Goal: Transaction & Acquisition: Purchase product/service

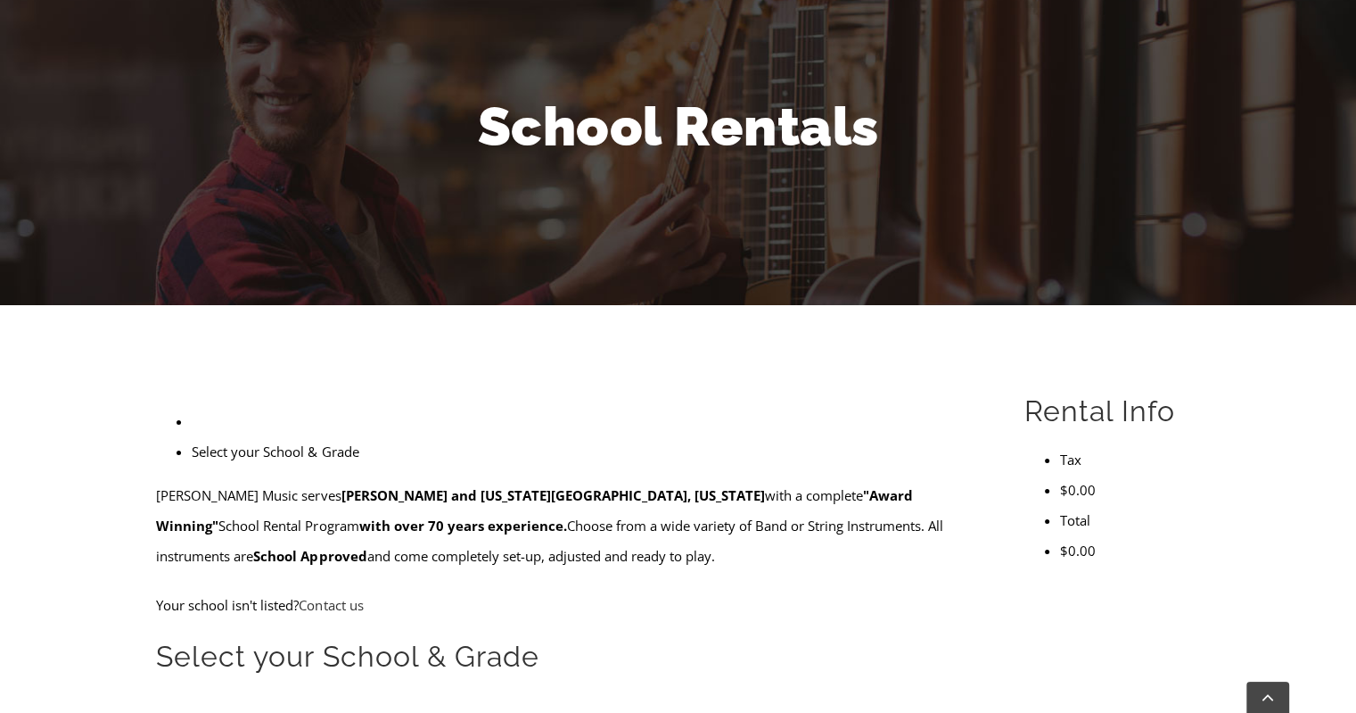
scroll to position [268, 0]
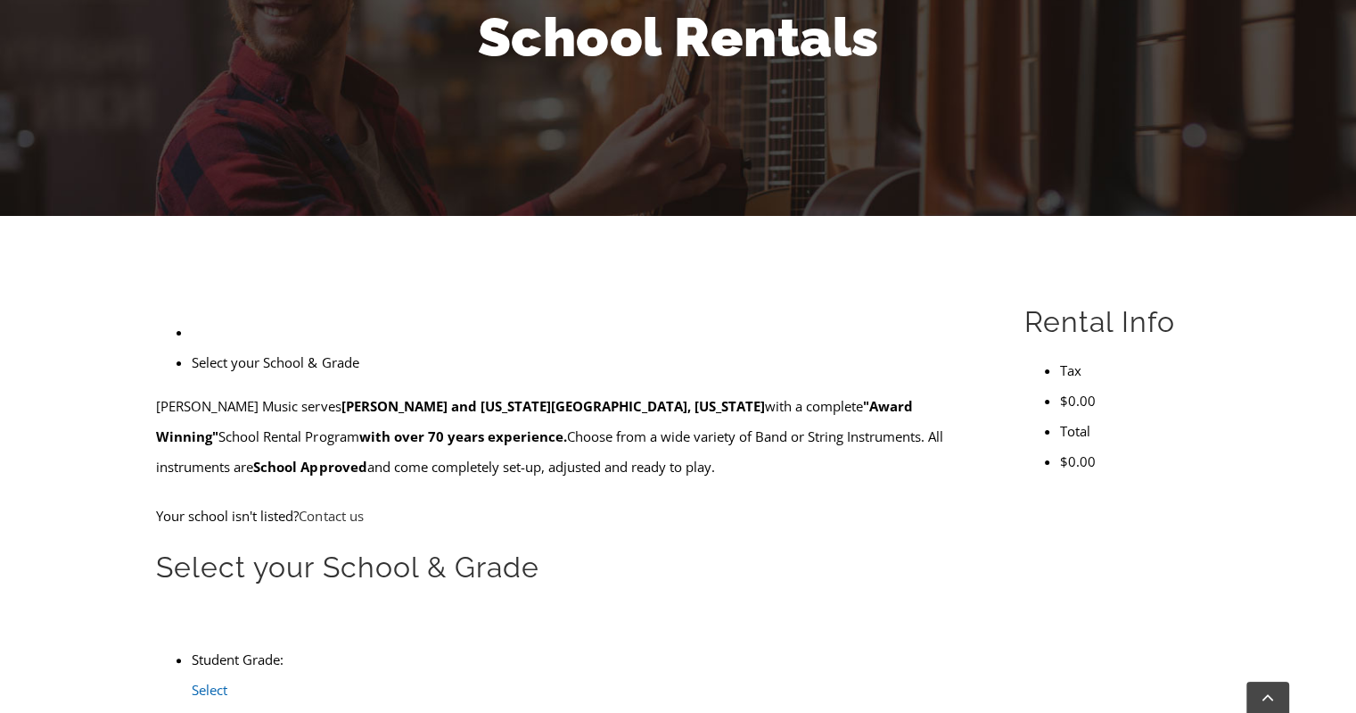
click at [240, 680] on span "Select Grade..." at bounding box center [216, 704] width 48 height 48
type input "no"
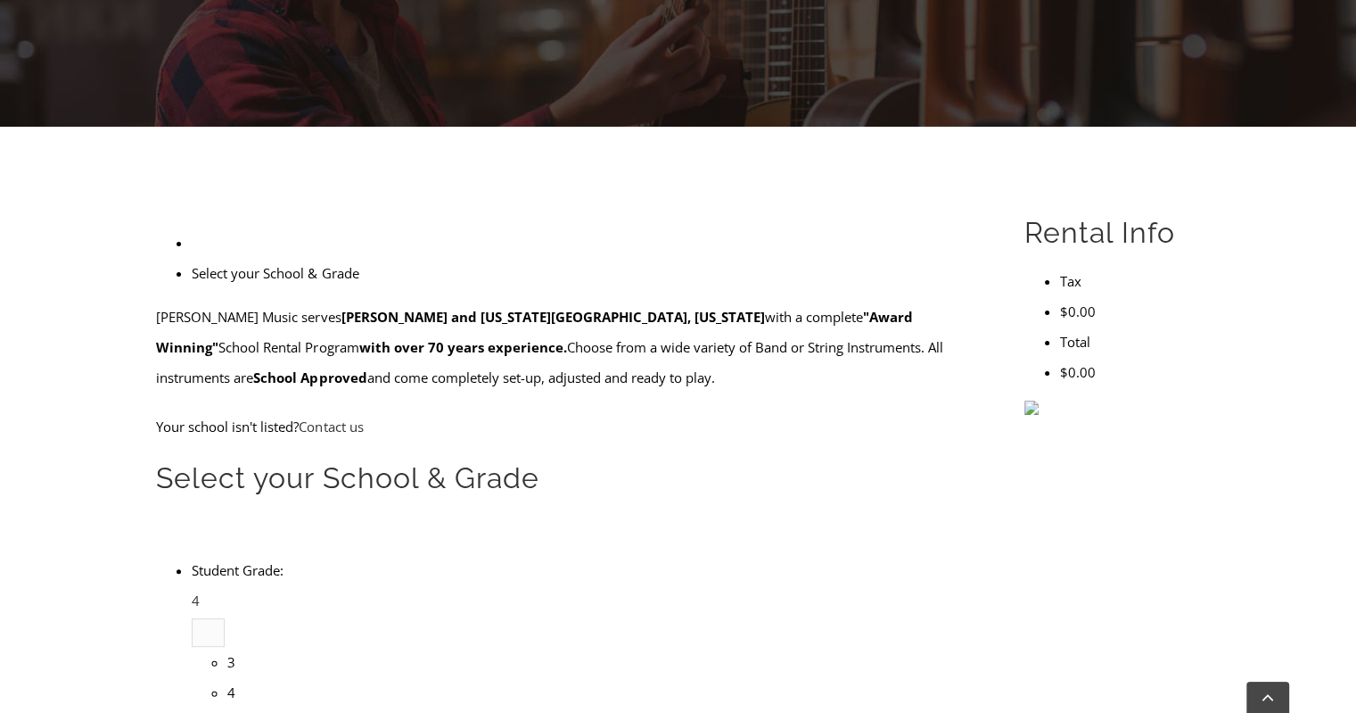
scroll to position [446, 0]
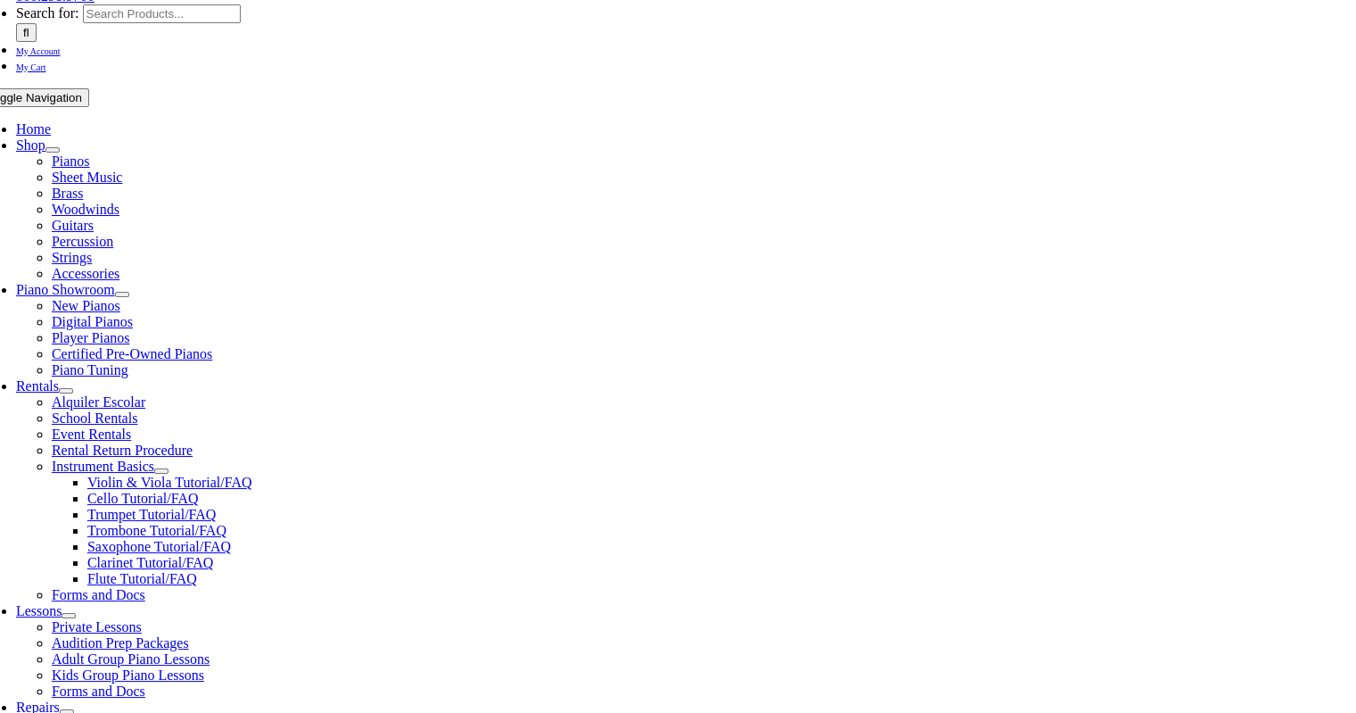
scroll to position [357, 0]
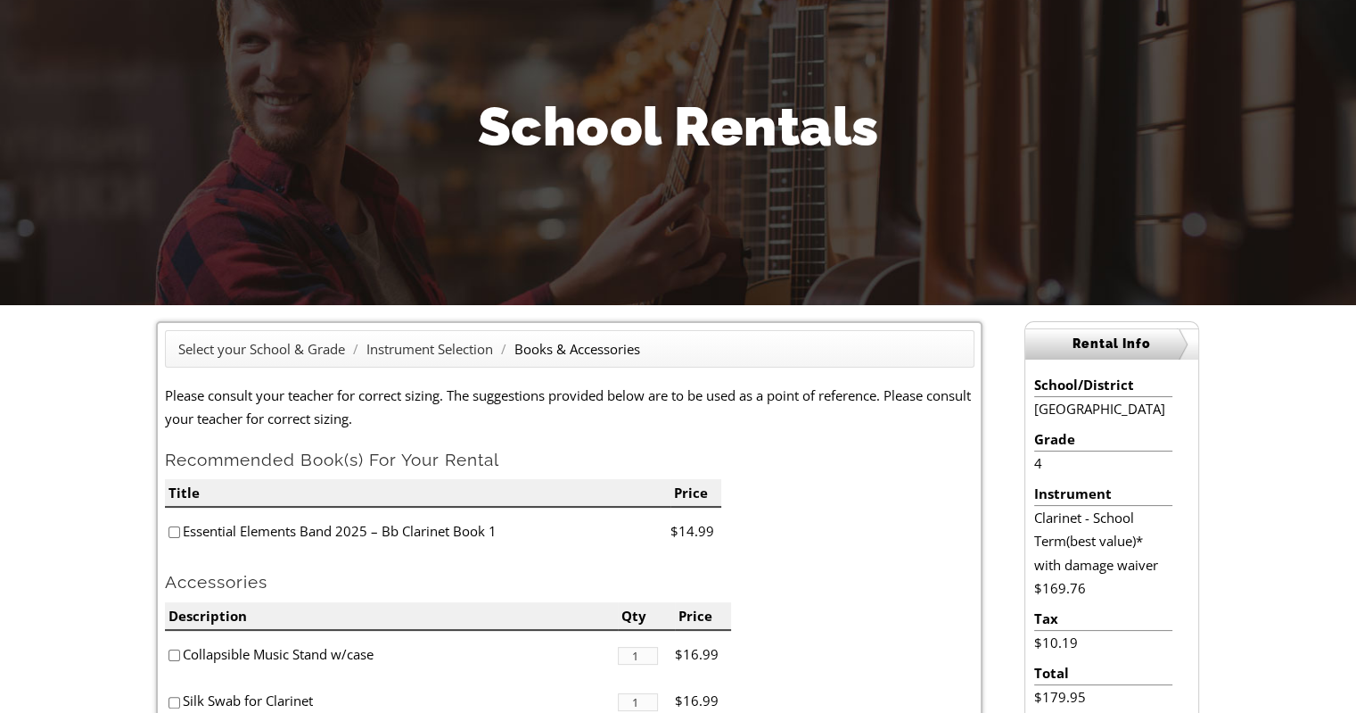
scroll to position [268, 0]
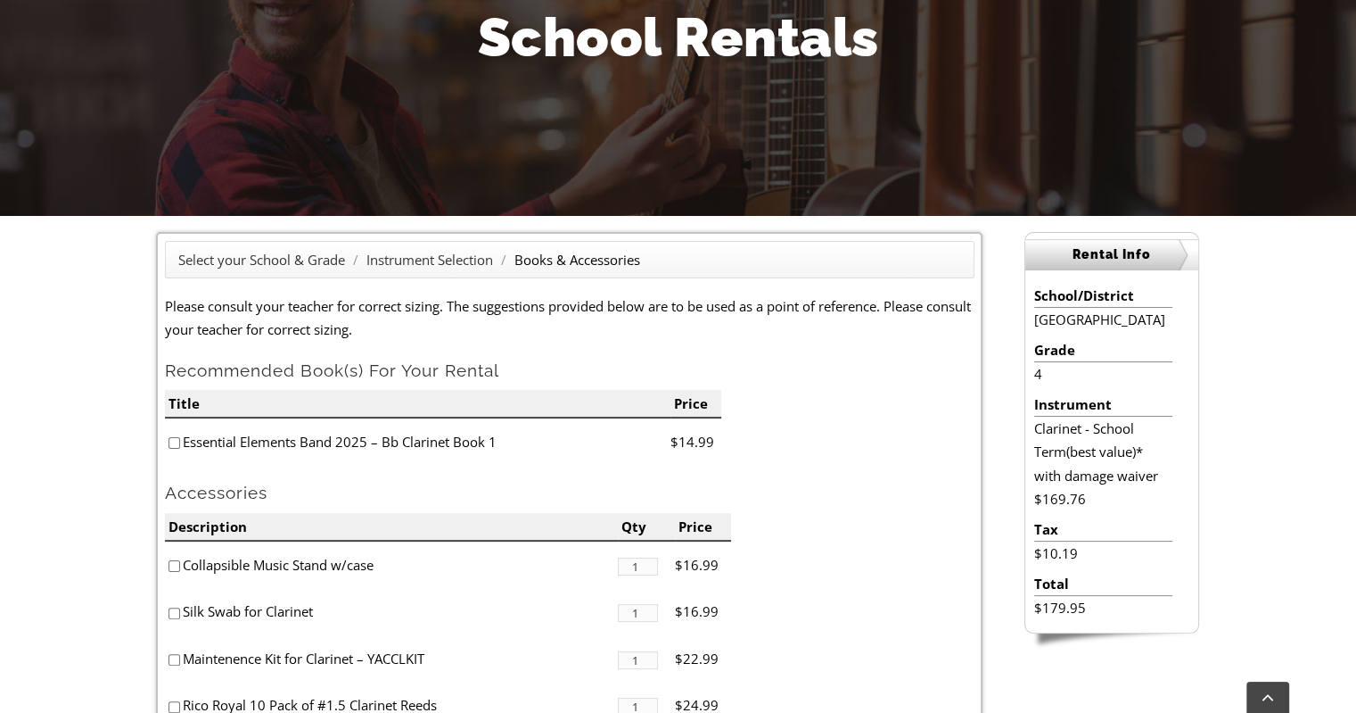
click at [169, 443] on input"] "checkbox" at bounding box center [175, 443] width 12 height 12
checkbox input"] "true"
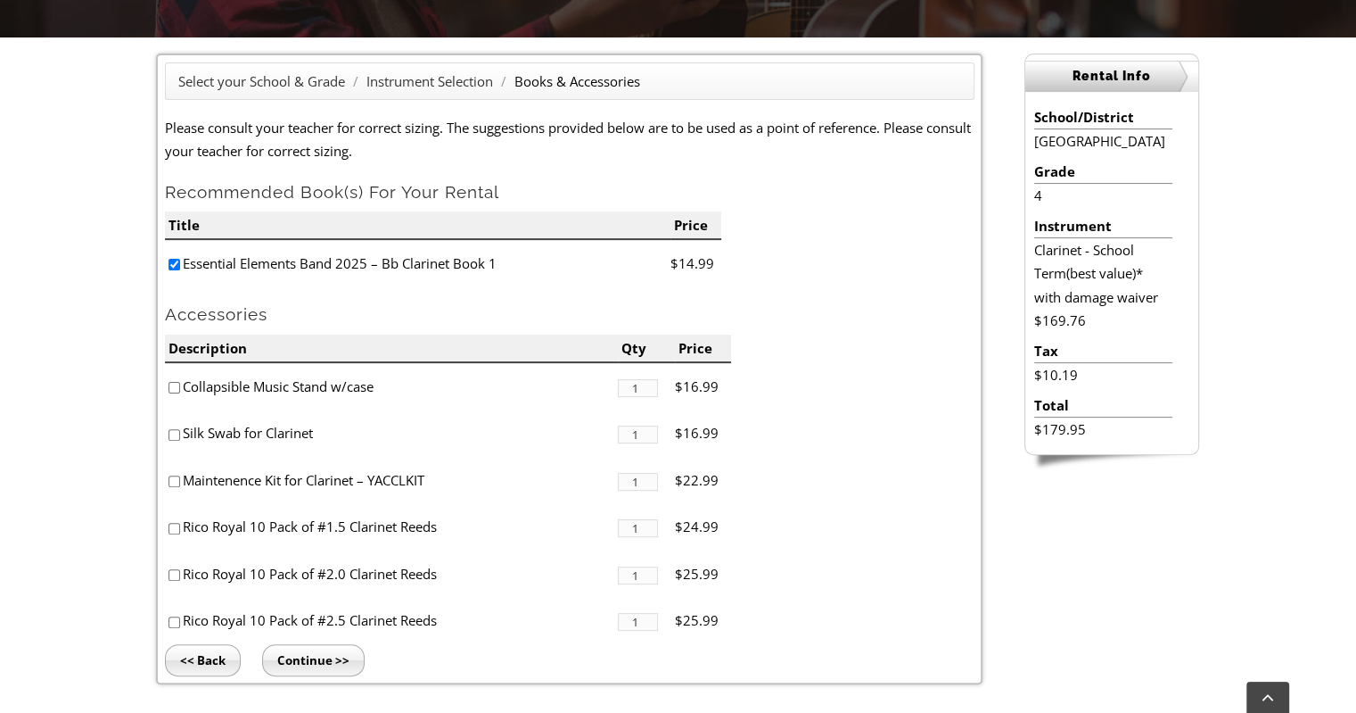
scroll to position [535, 0]
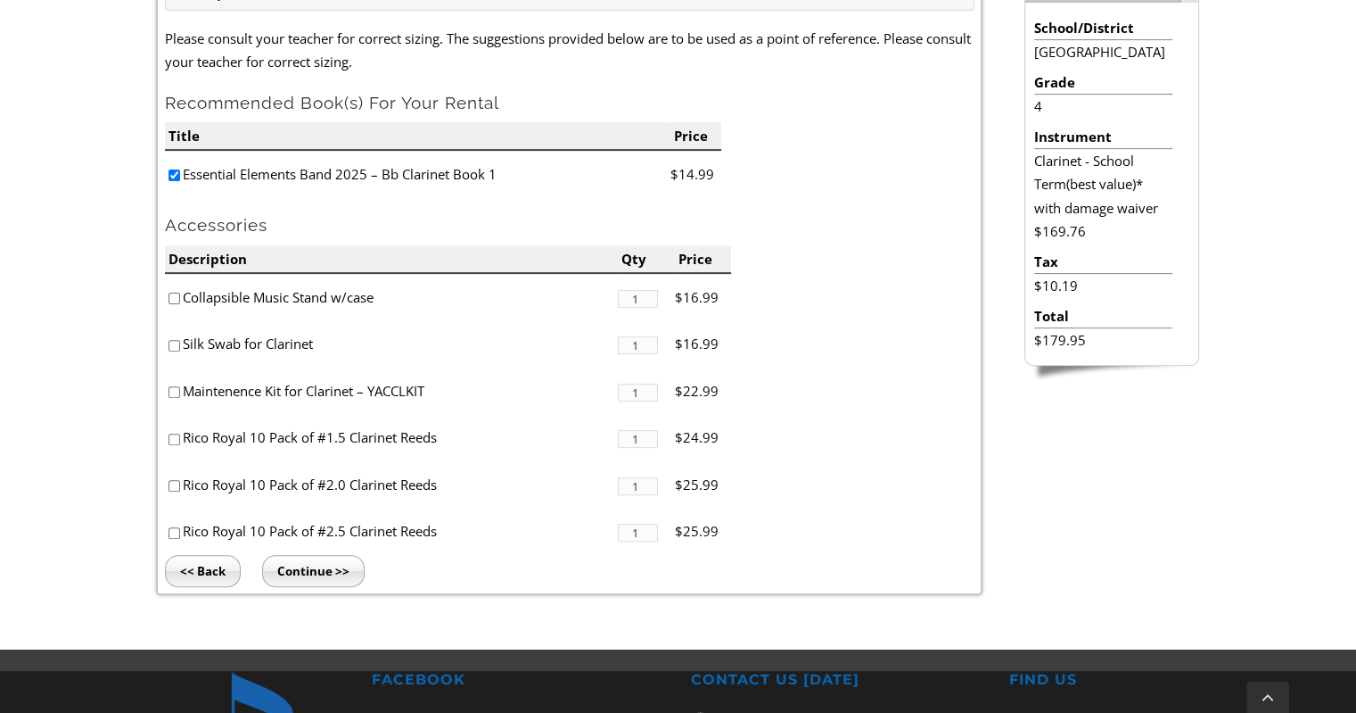
click at [173, 530] on input"] "checkbox" at bounding box center [175, 533] width 12 height 12
checkbox input"] "true"
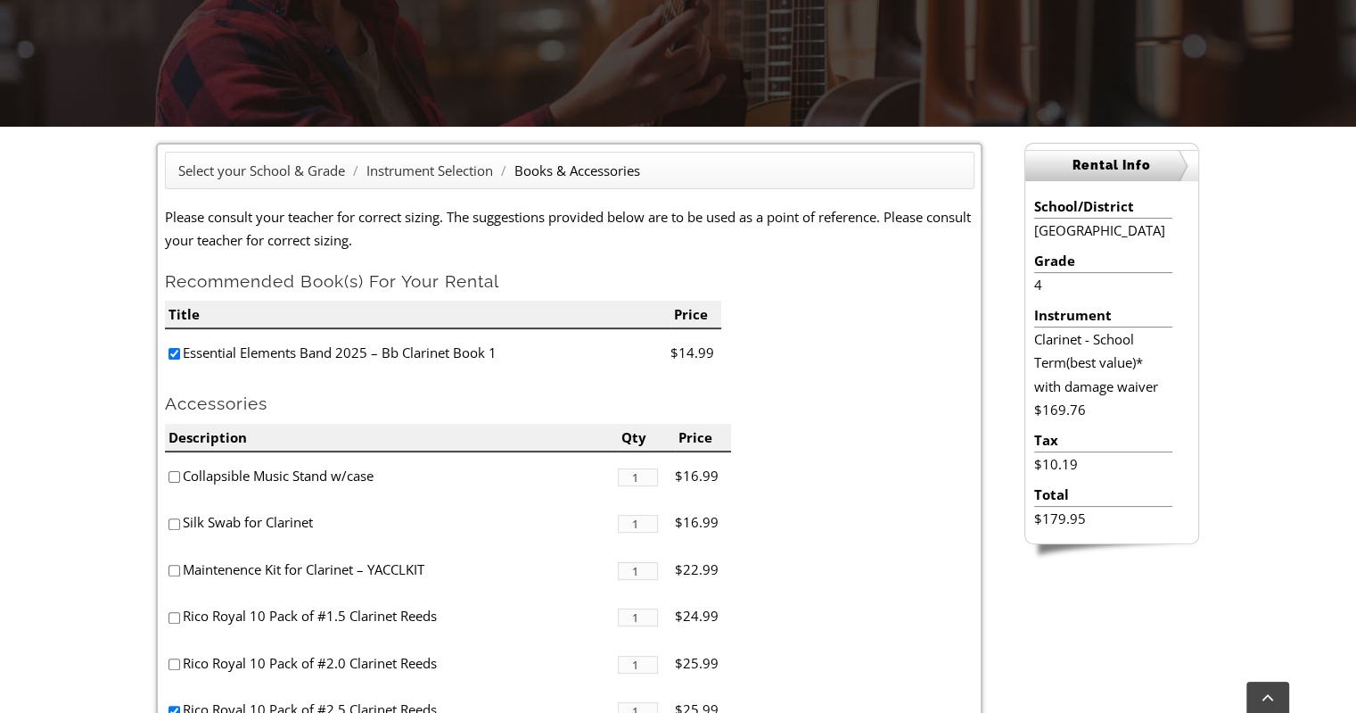
scroll to position [446, 0]
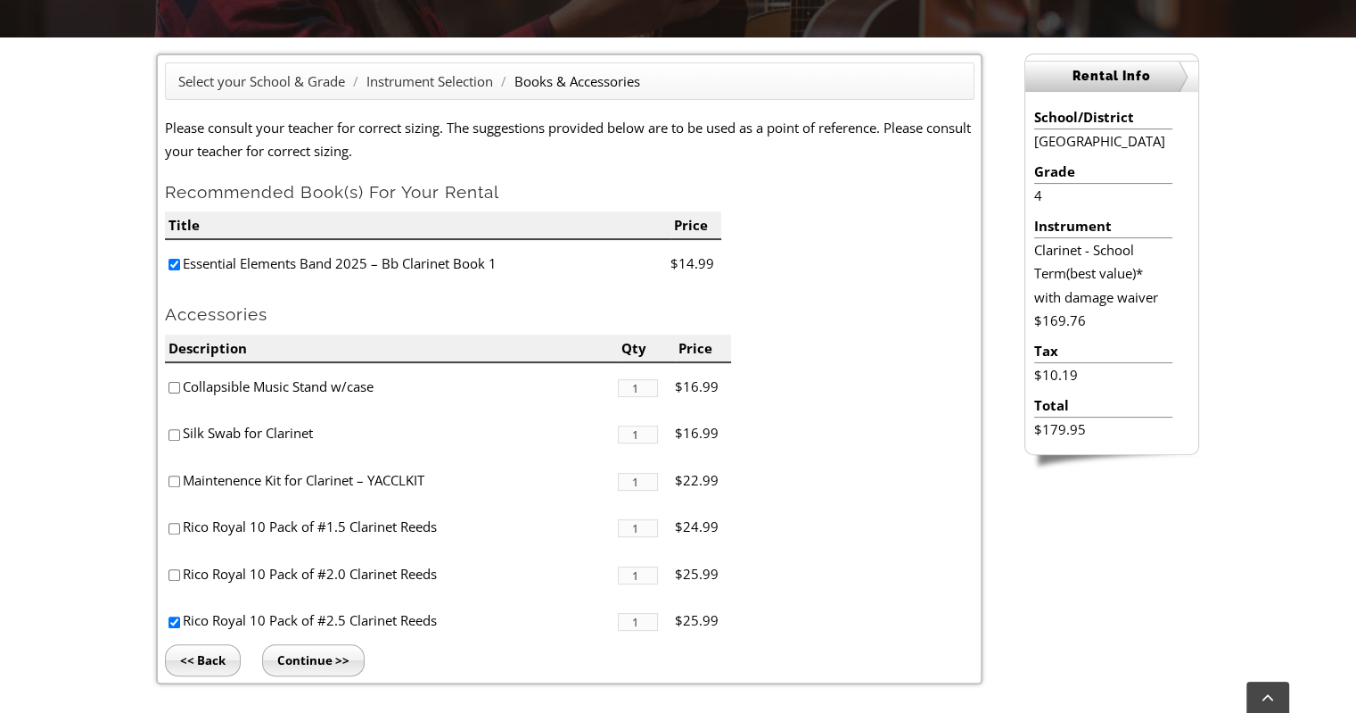
click at [170, 476] on input"] "checkbox" at bounding box center [175, 481] width 12 height 12
checkbox input"] "true"
click at [213, 670] on input "<< Back" at bounding box center [203, 660] width 76 height 32
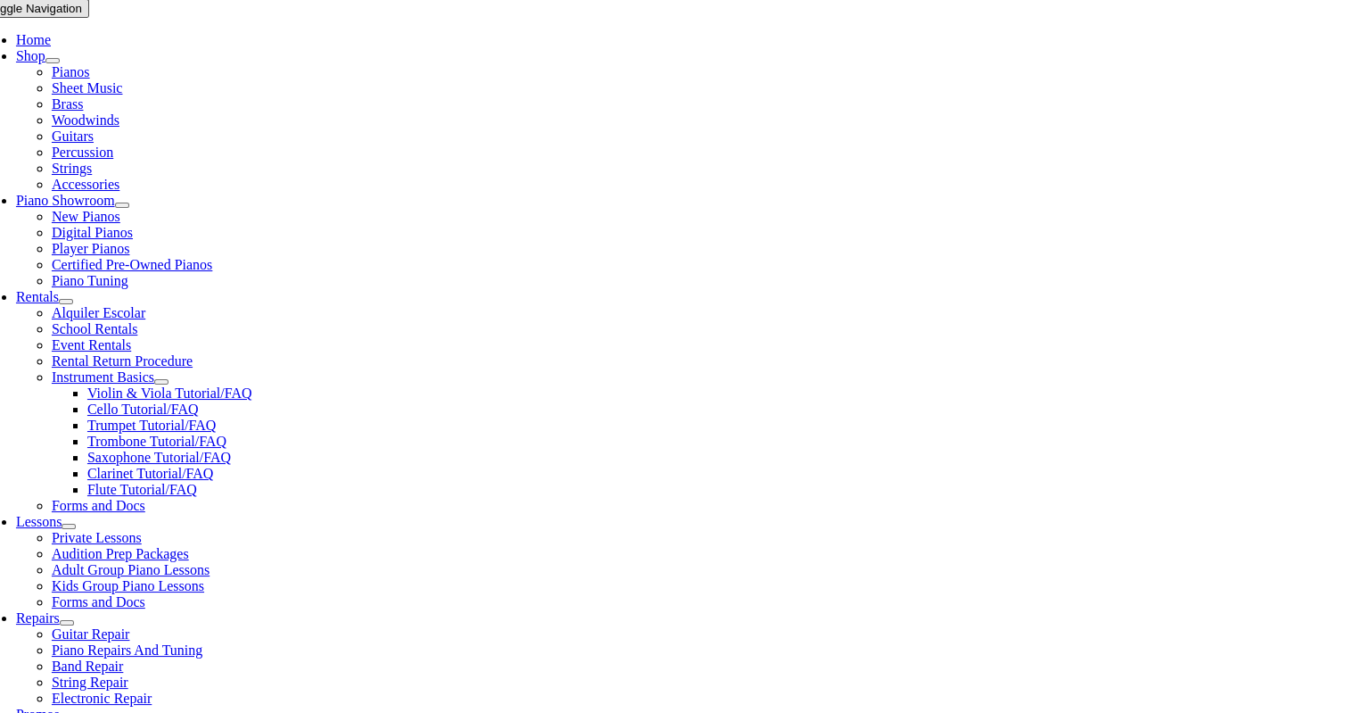
scroll to position [535, 0]
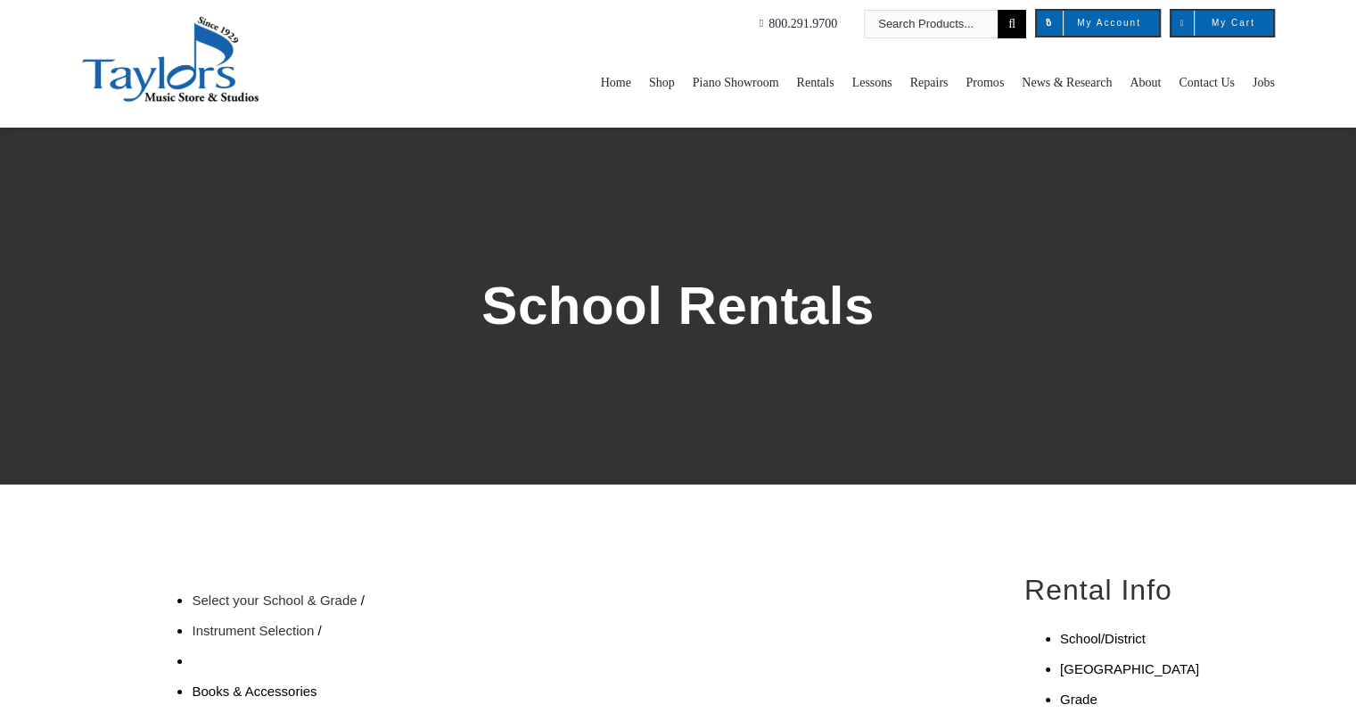
scroll to position [178, 0]
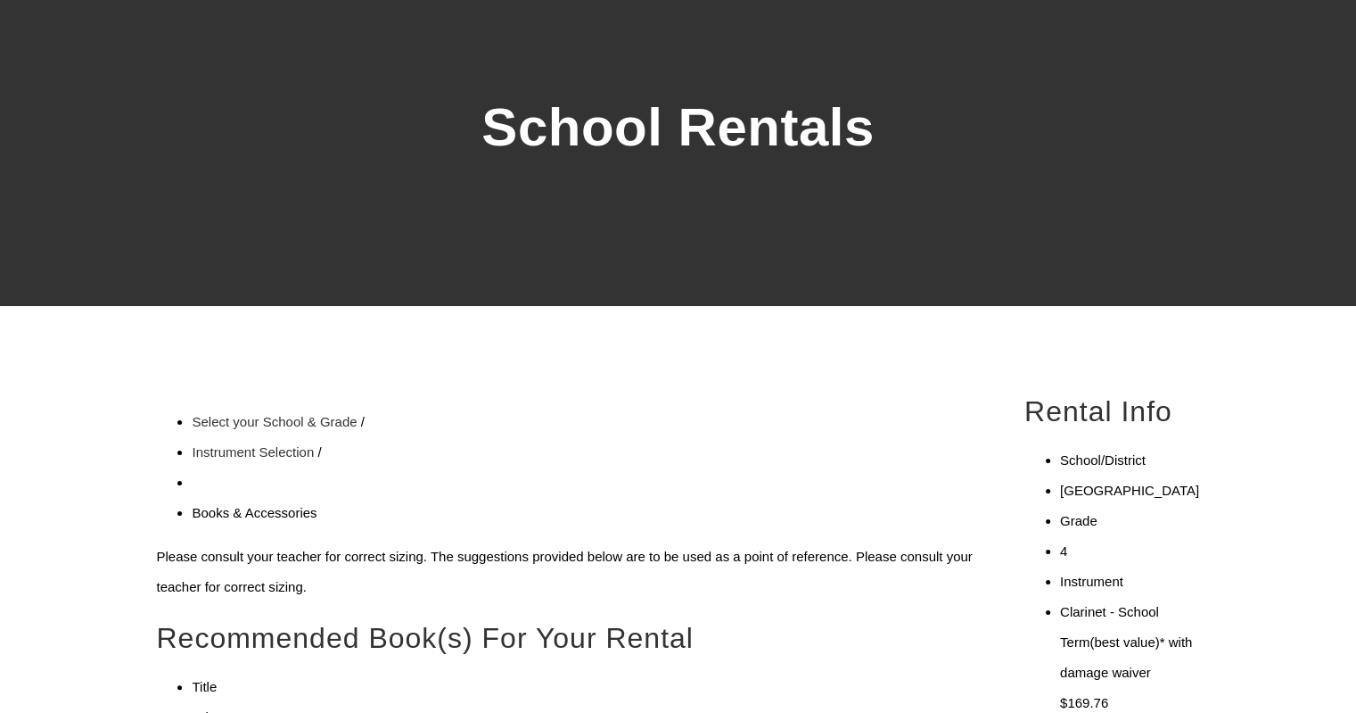
checkbox input"] "true"
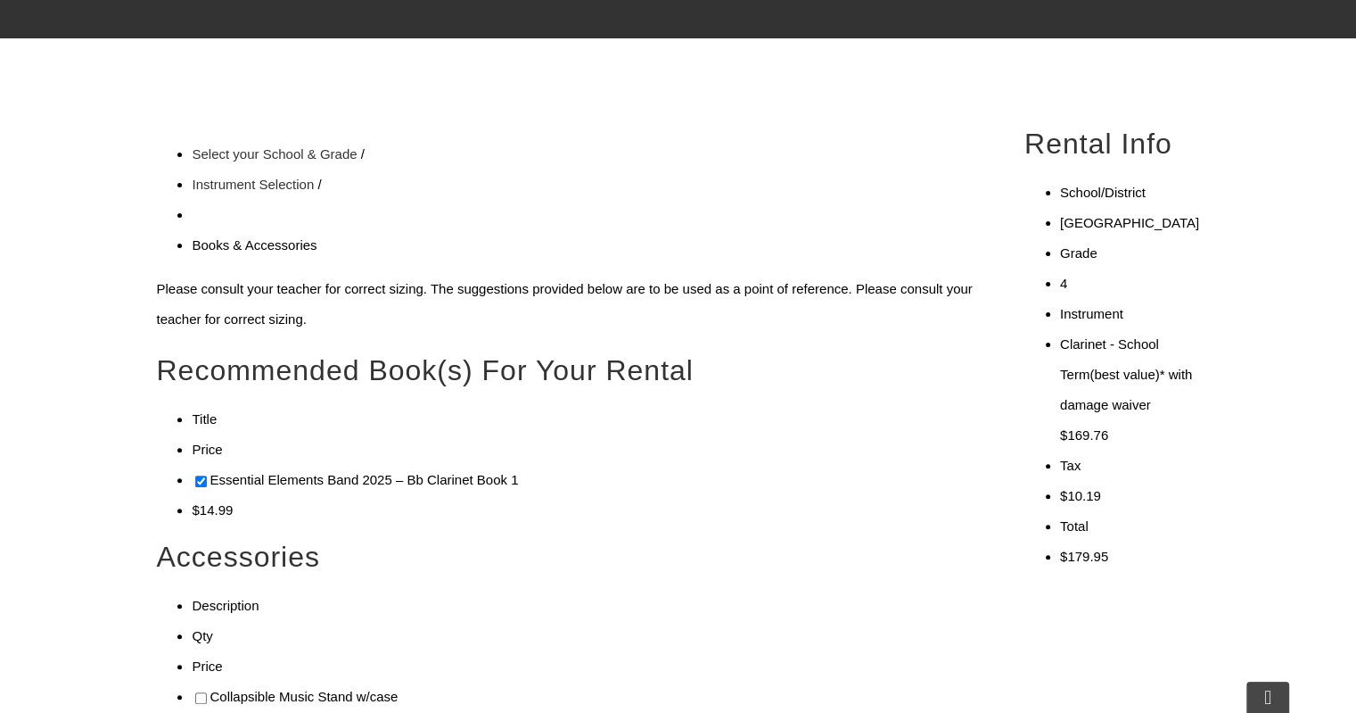
checkbox input"] "true"
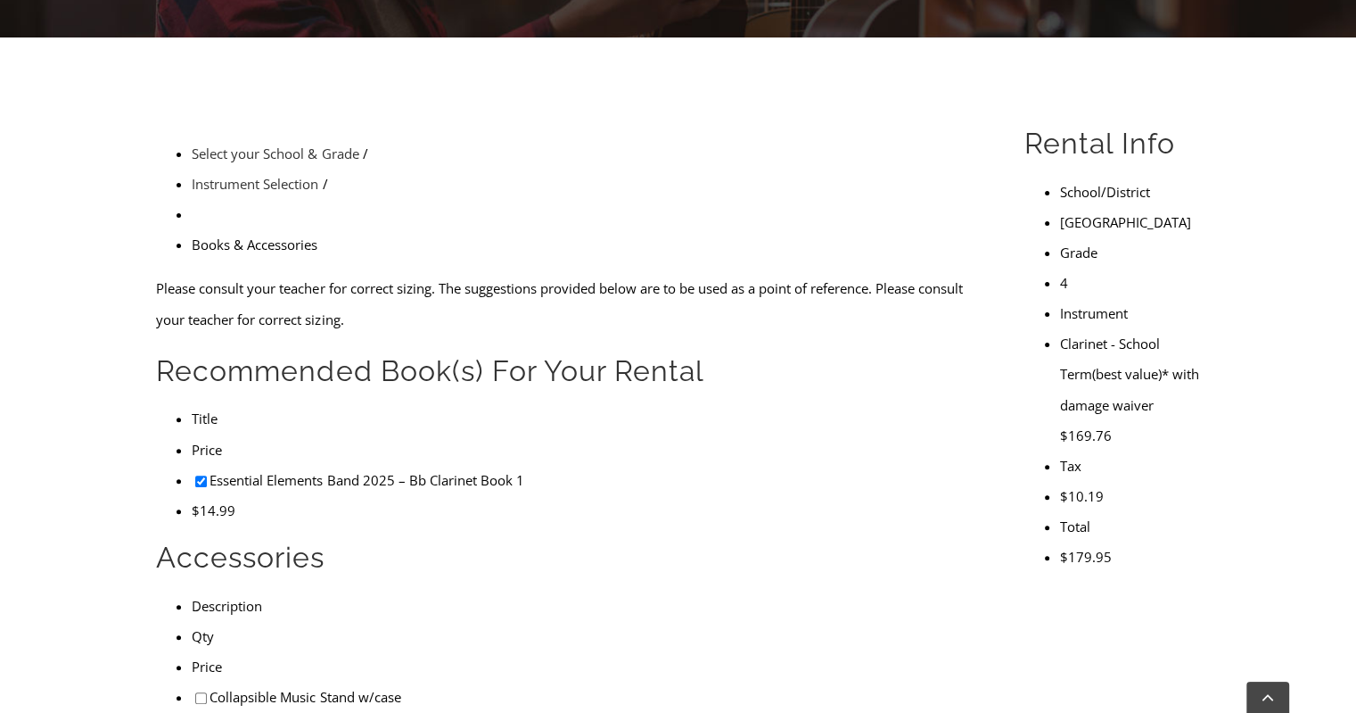
checkbox input"] "true"
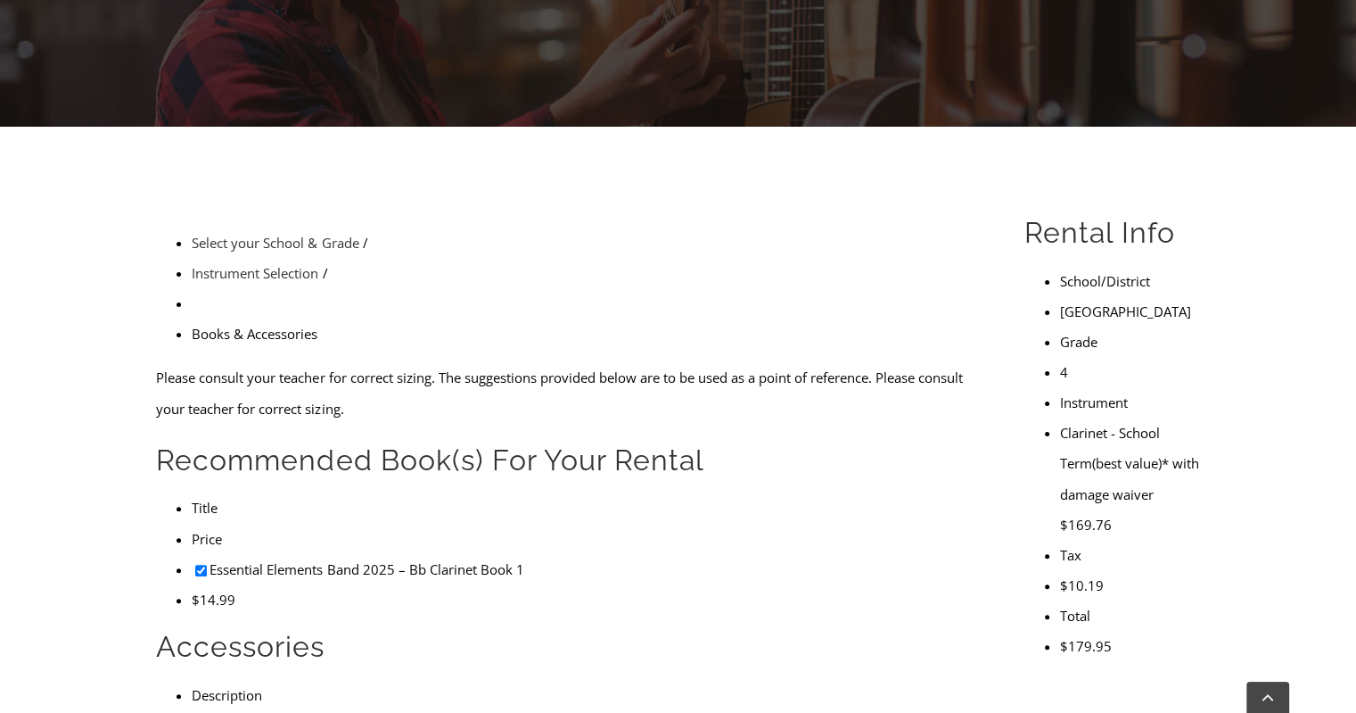
scroll to position [624, 0]
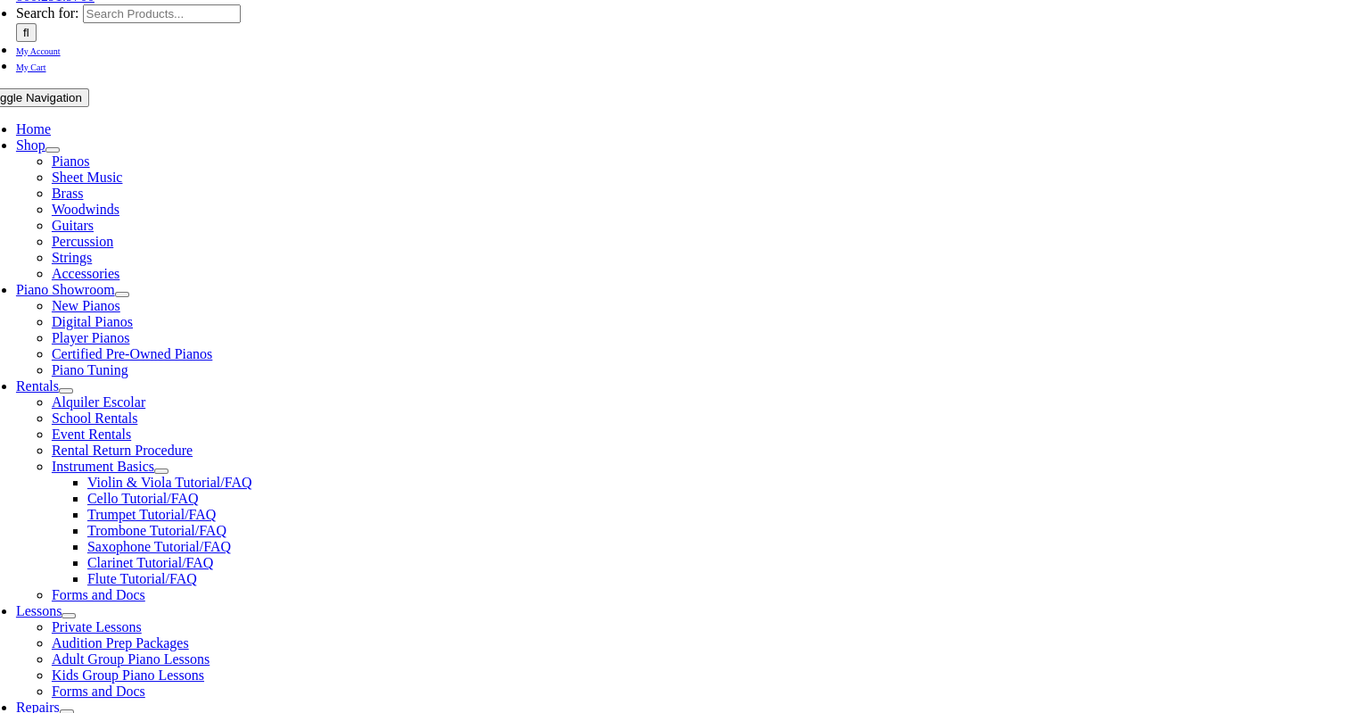
type input "1"
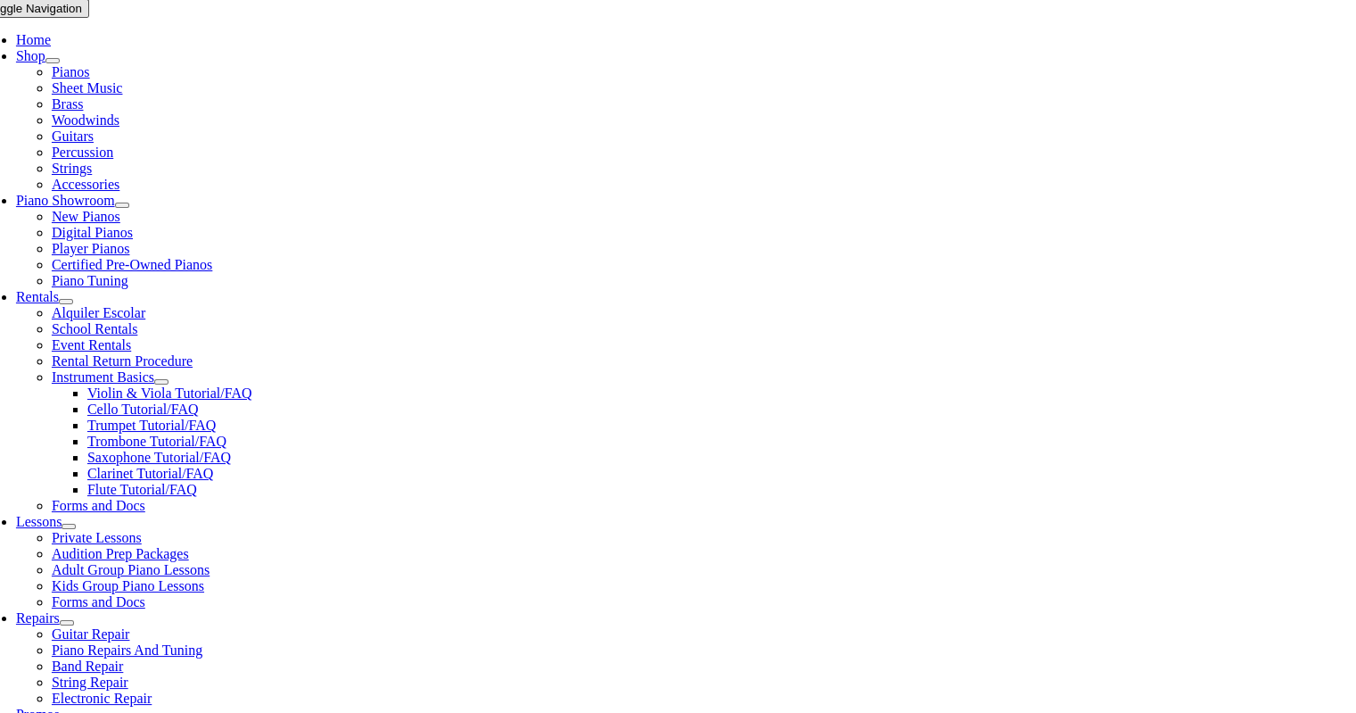
type input "[PERSON_NAME]"
type input "Beiler"
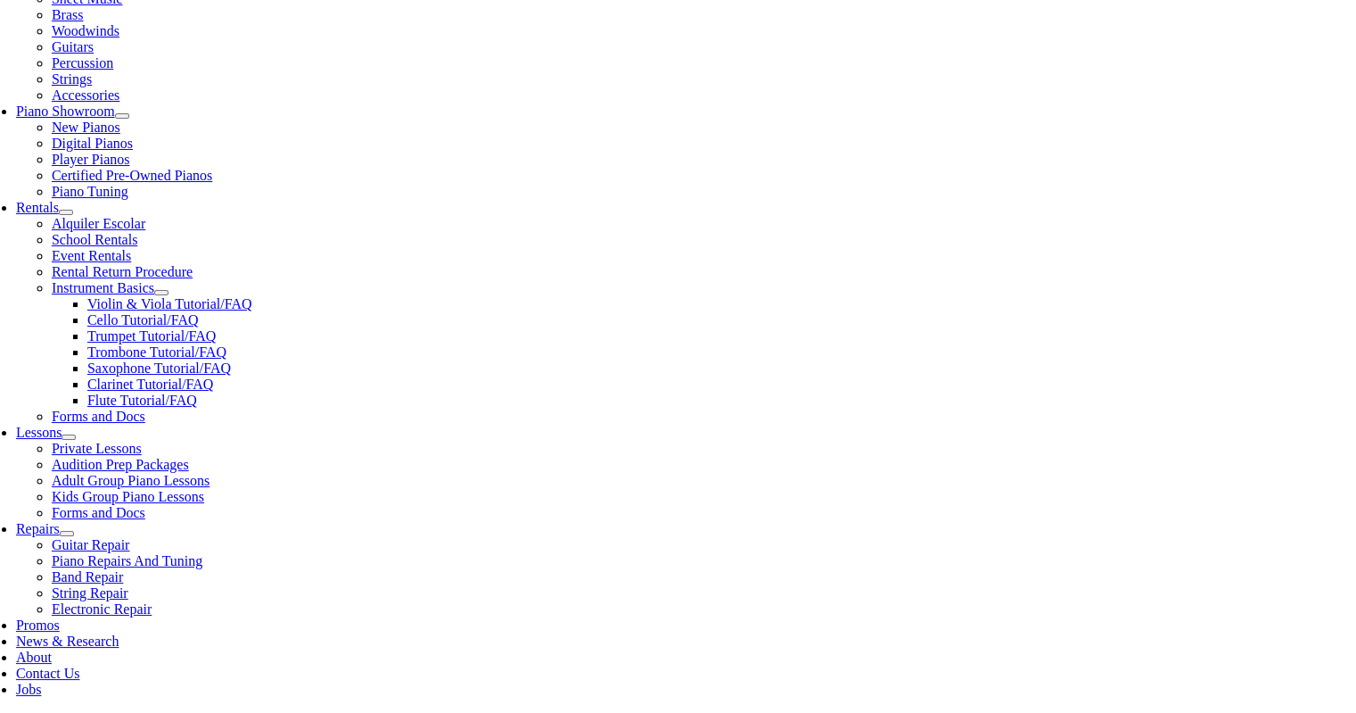
scroll to position [624, 0]
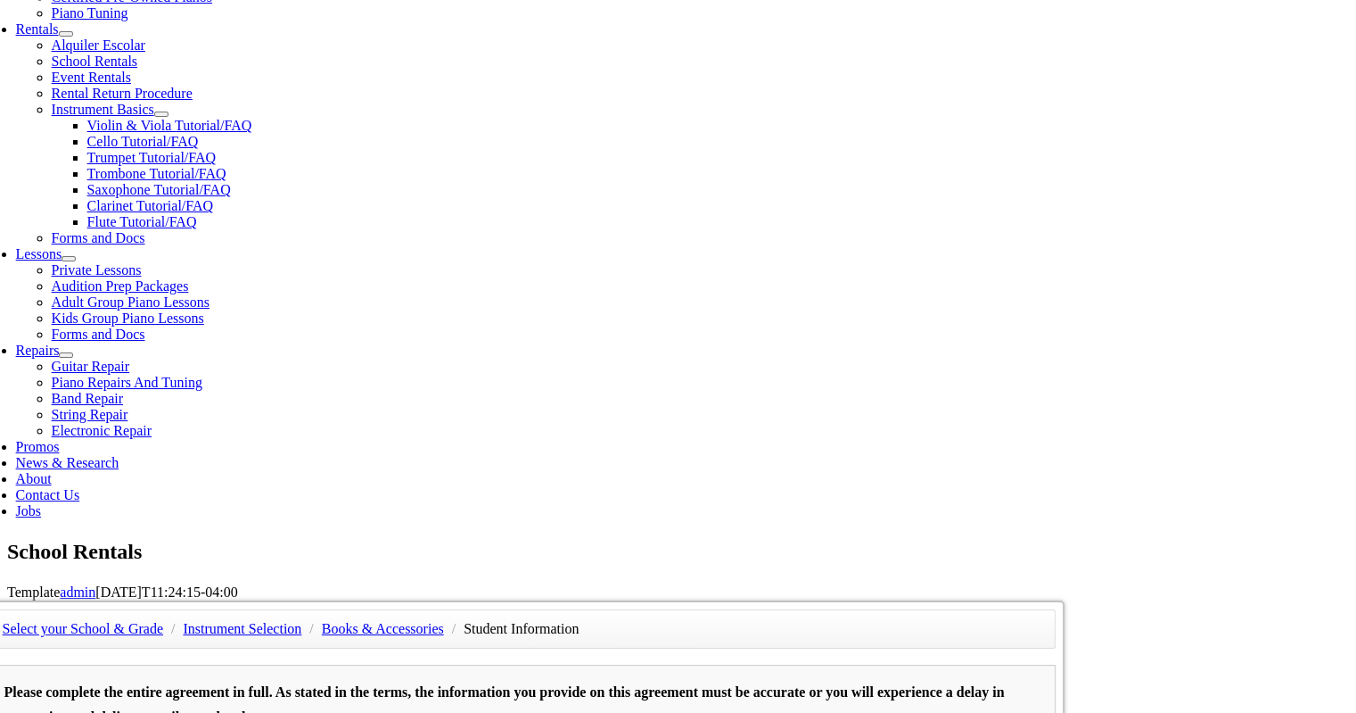
type input "Franklin Mint FCU"
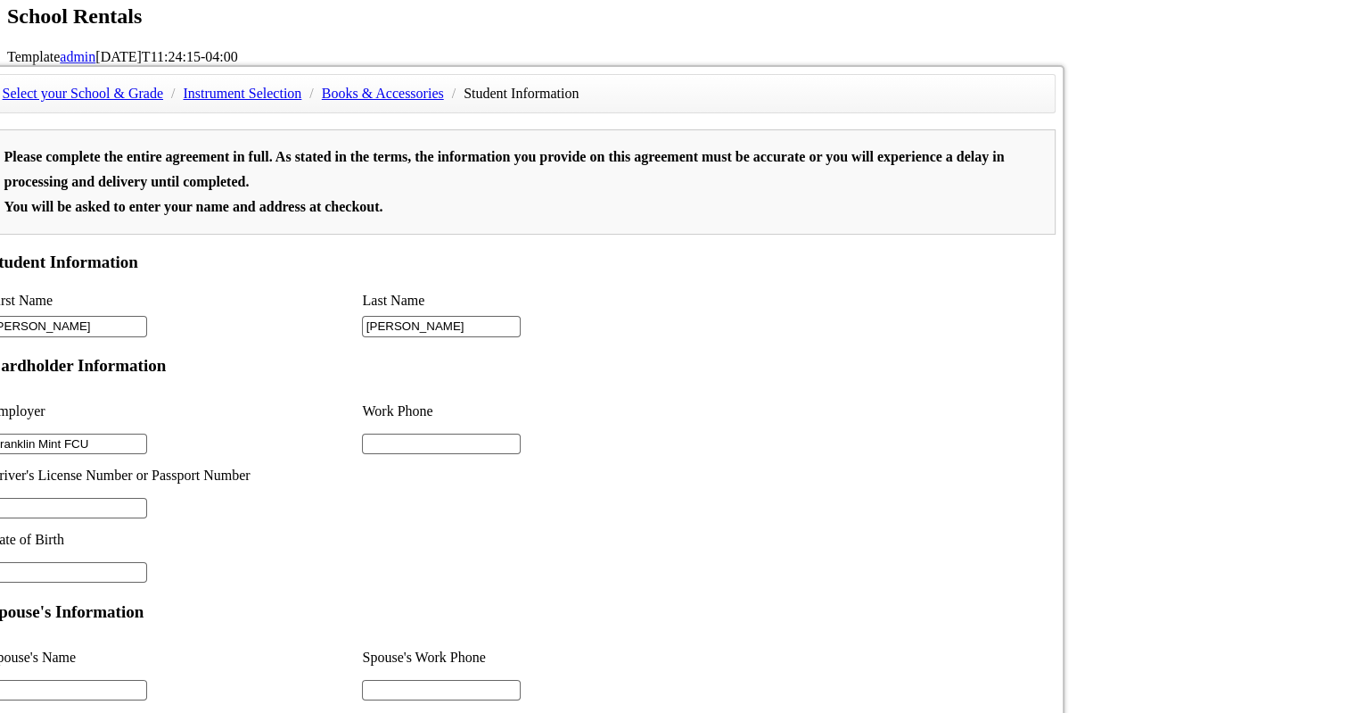
scroll to position [268, 0]
type input "2"
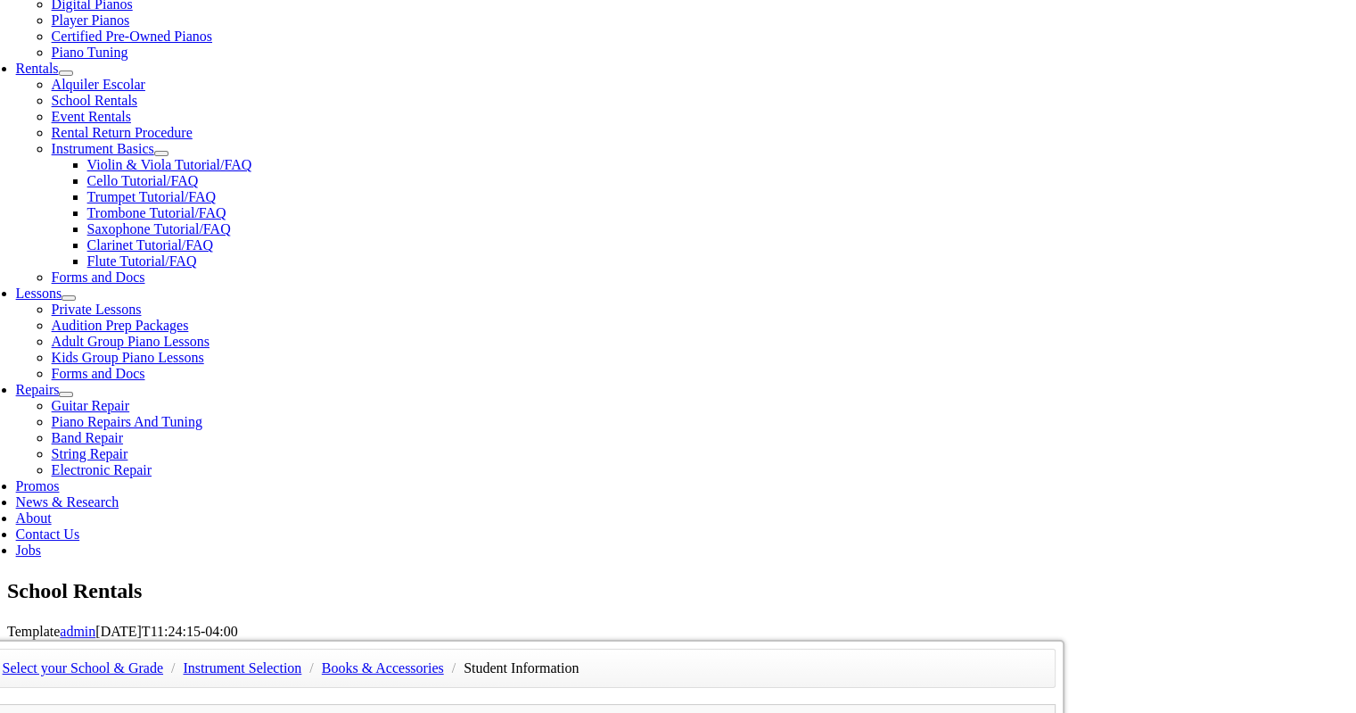
scroll to position [496, 0]
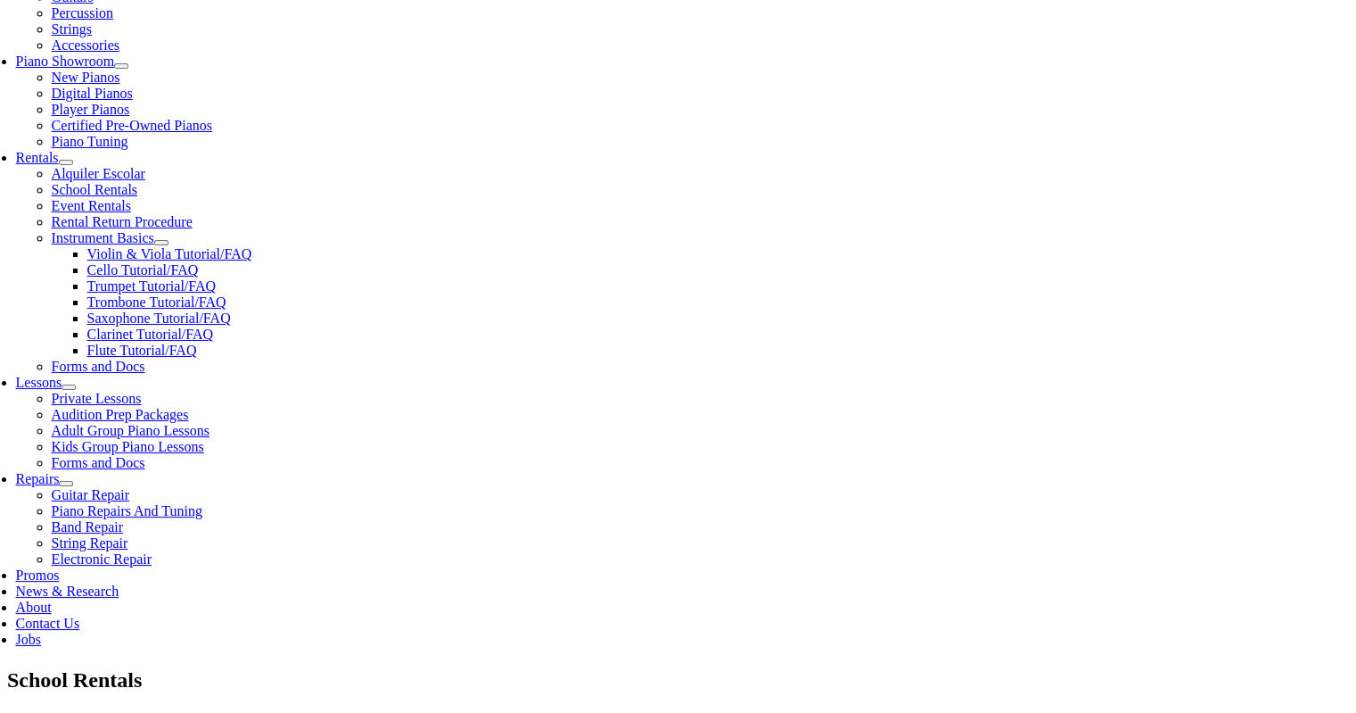
type input "27654694"
type input "10/06/1986"
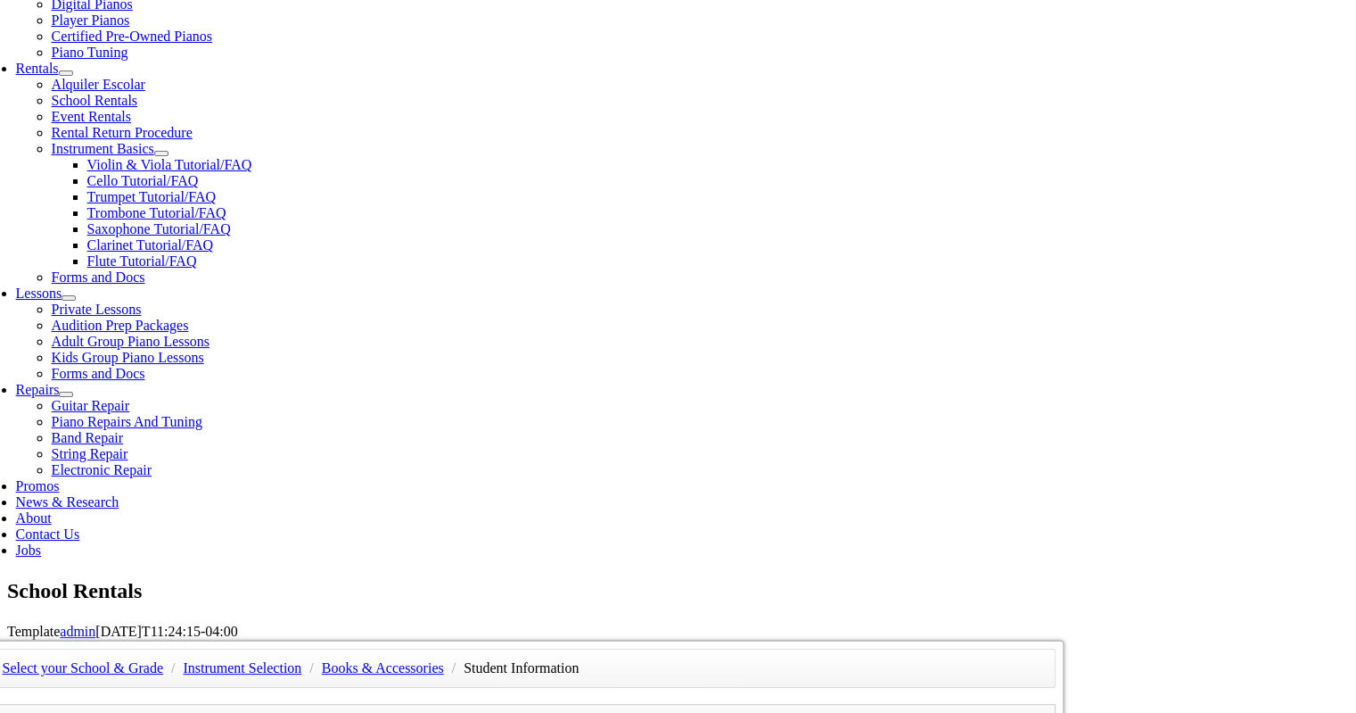
type input "Michael Beiler"
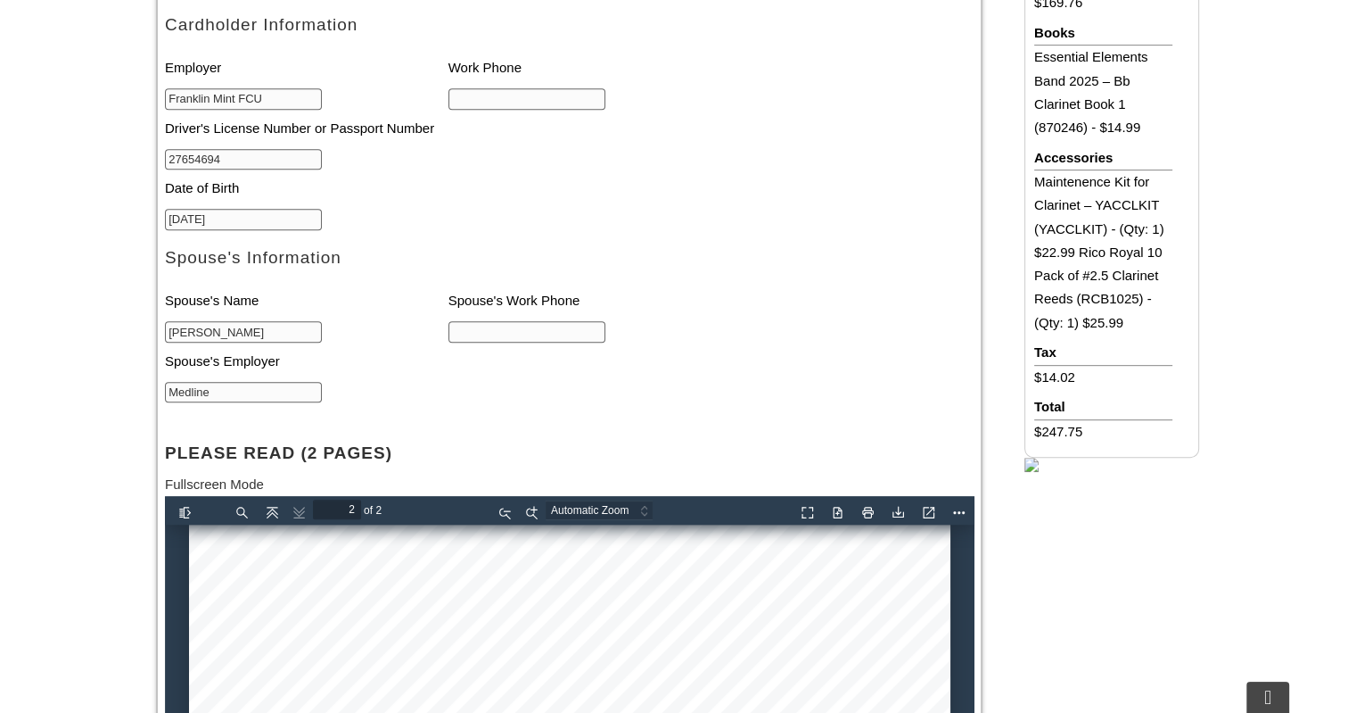
scroll to position [1031, 0]
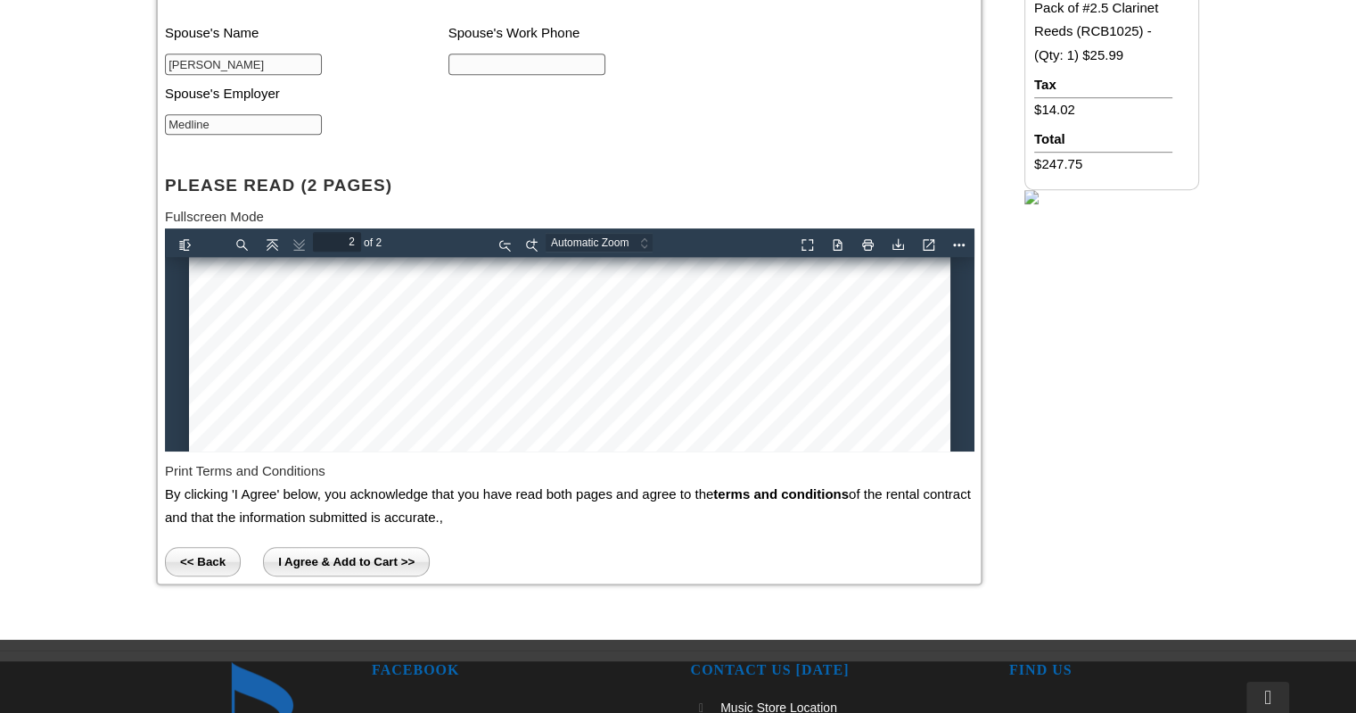
type input "Medline"
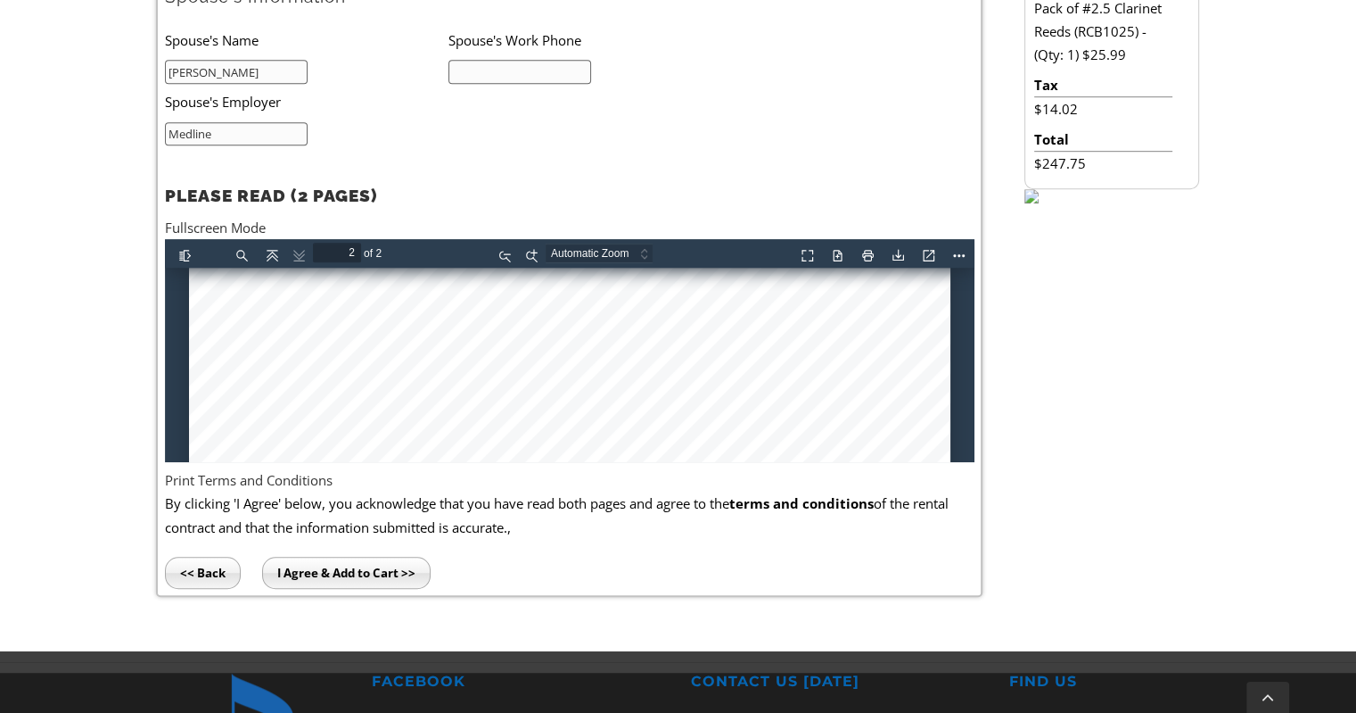
click at [326, 565] on input "I Agree & Add to Cart >>" at bounding box center [346, 572] width 169 height 32
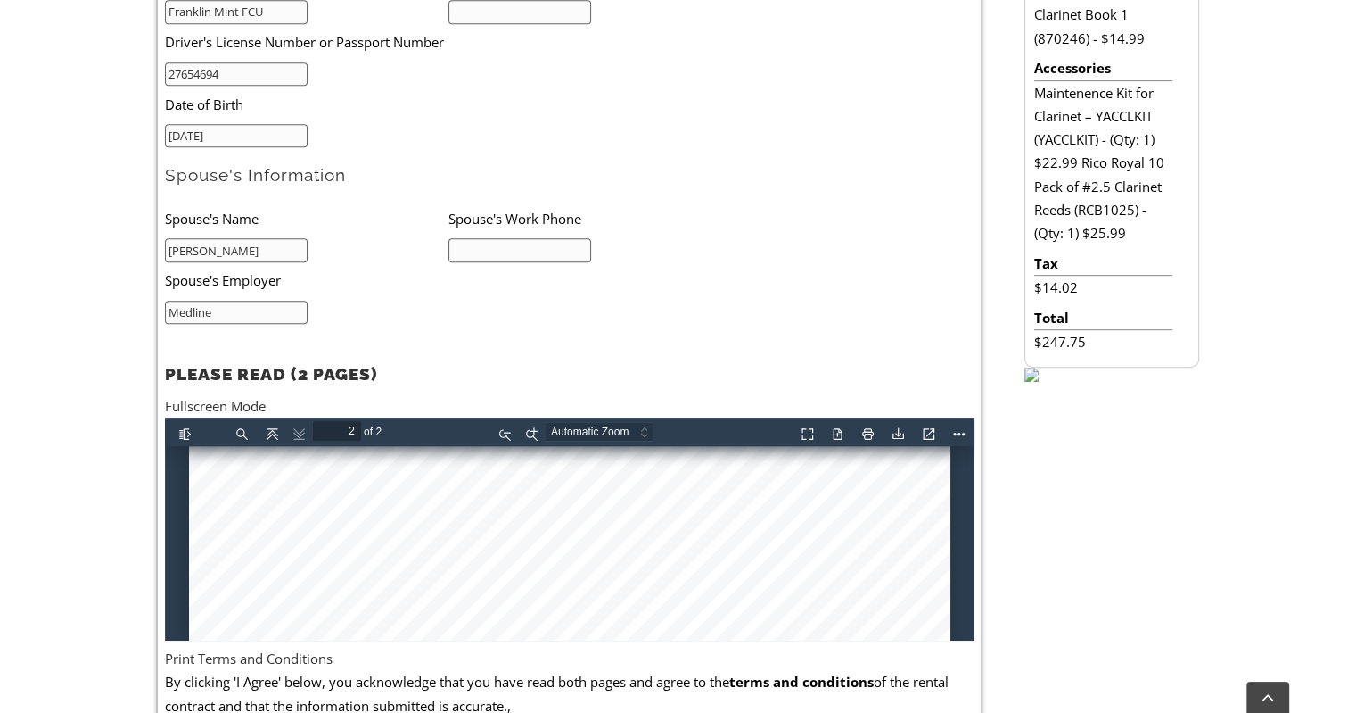
scroll to position [585, 0]
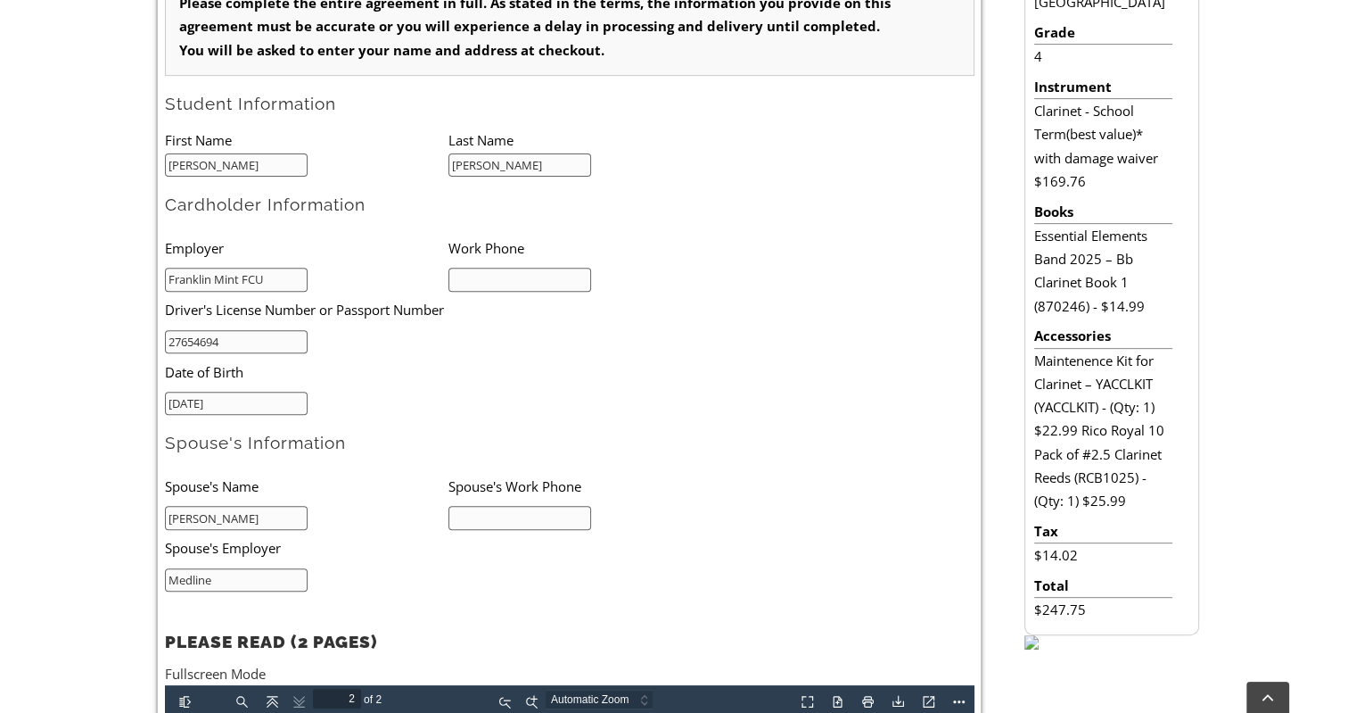
click at [498, 515] on input "text" at bounding box center [521, 518] width 144 height 24
type input "6103165378"
click at [520, 280] on input "text" at bounding box center [521, 280] width 144 height 24
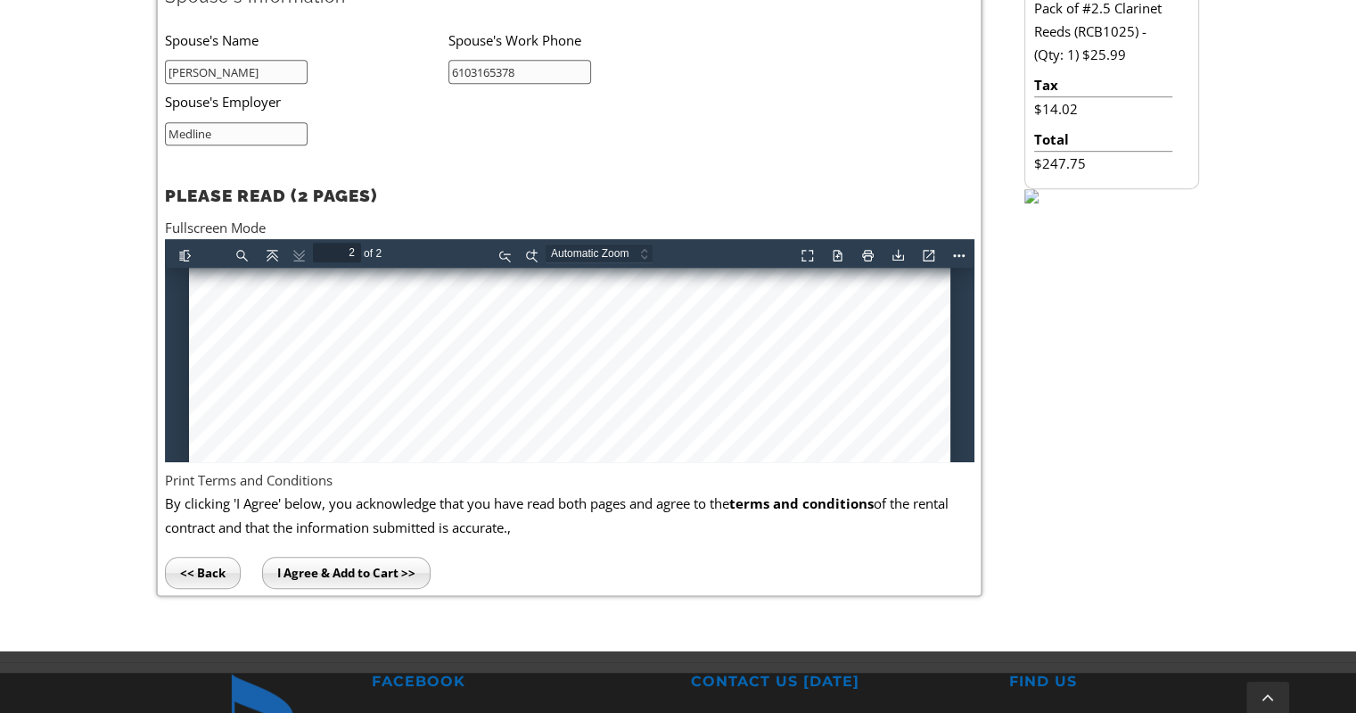
scroll to position [2051, 0]
type input "6102099511"
click at [342, 570] on input "I Agree & Add to Cart >>" at bounding box center [346, 572] width 169 height 32
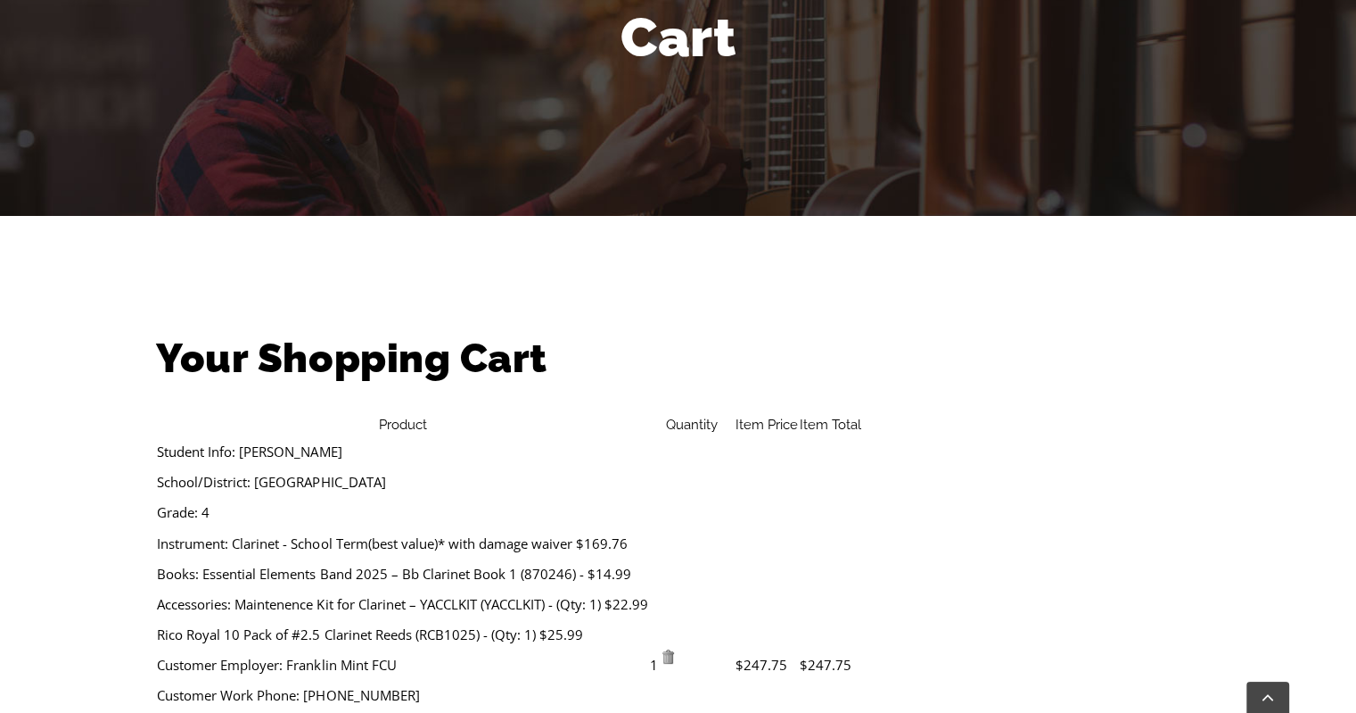
scroll to position [446, 0]
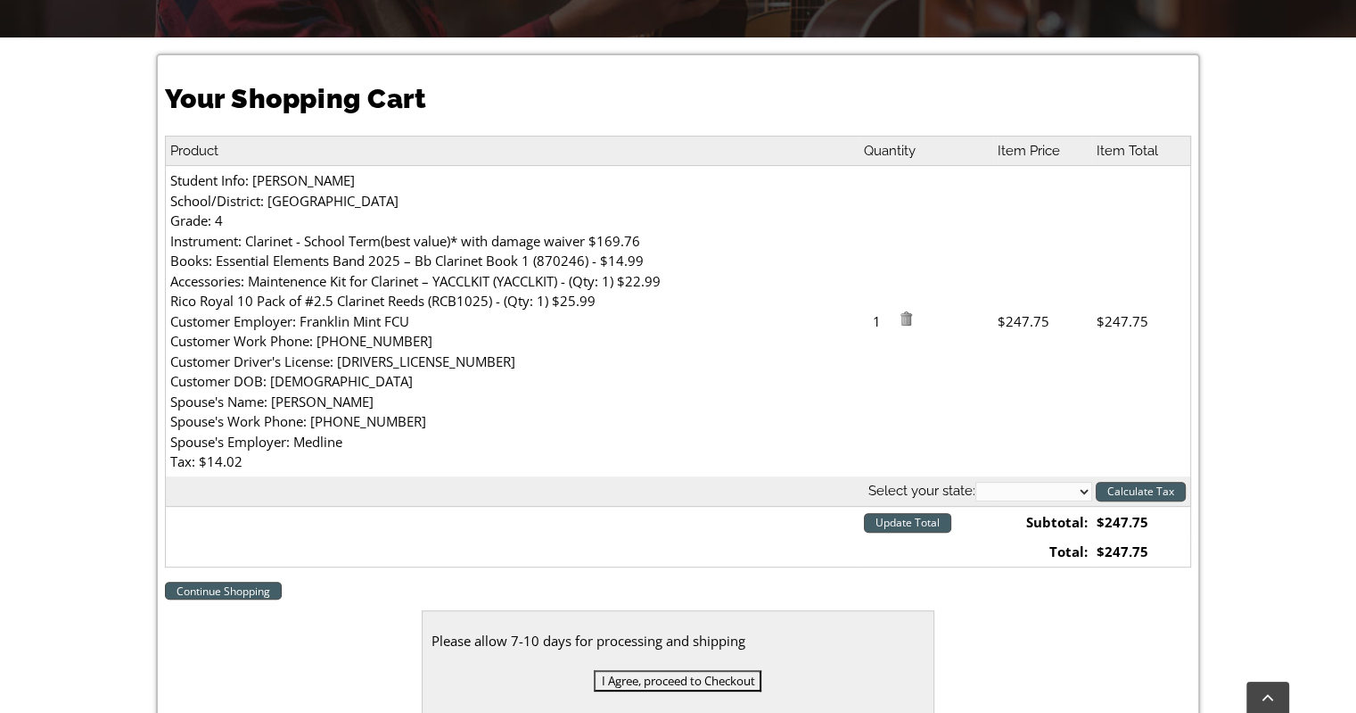
click at [1068, 491] on select "[US_STATE] [US_STATE] [US_STATE] [US_STATE] [US_STATE] [US_STATE] [US_STATE] [U…" at bounding box center [1034, 492] width 117 height 20
select select "PA"
click at [976, 482] on select "[US_STATE] [US_STATE] [US_STATE] [US_STATE] [US_STATE] [US_STATE] [US_STATE] [U…" at bounding box center [1034, 492] width 117 height 20
click at [1144, 499] on input "Calculate Tax" at bounding box center [1141, 492] width 90 height 20
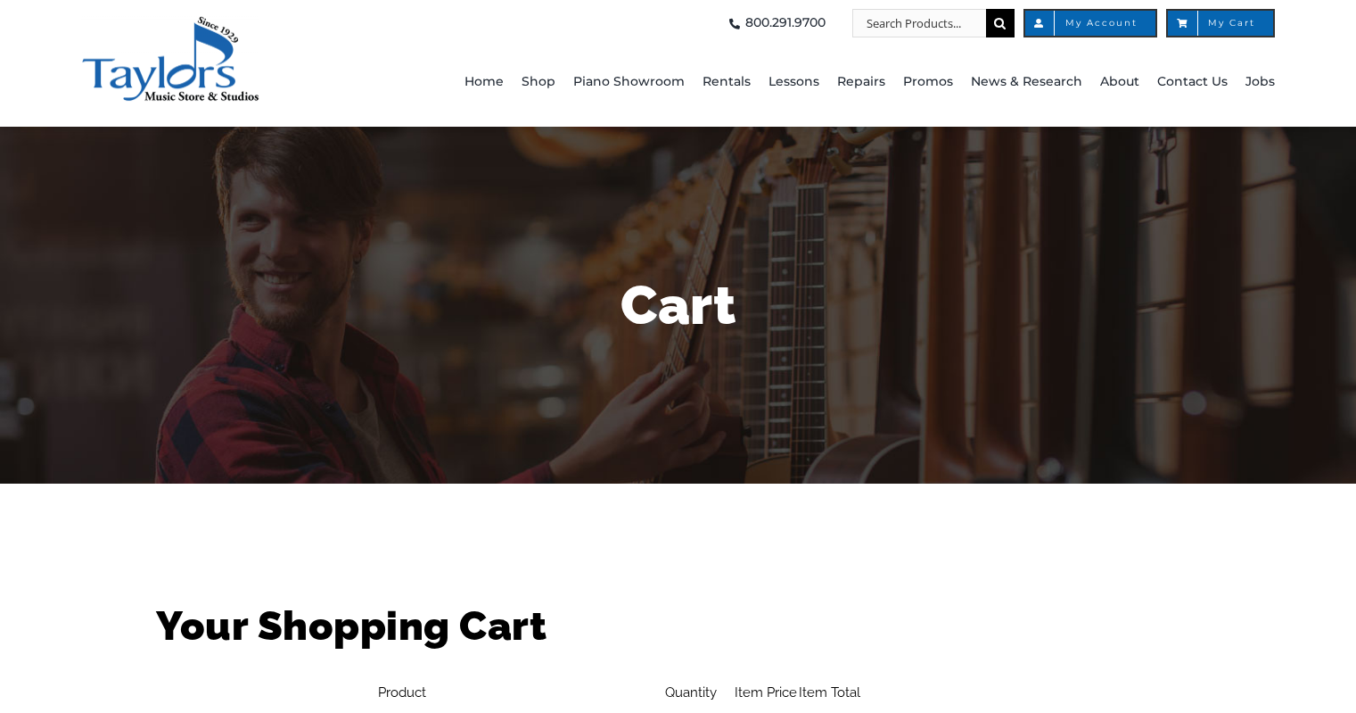
select select "PA"
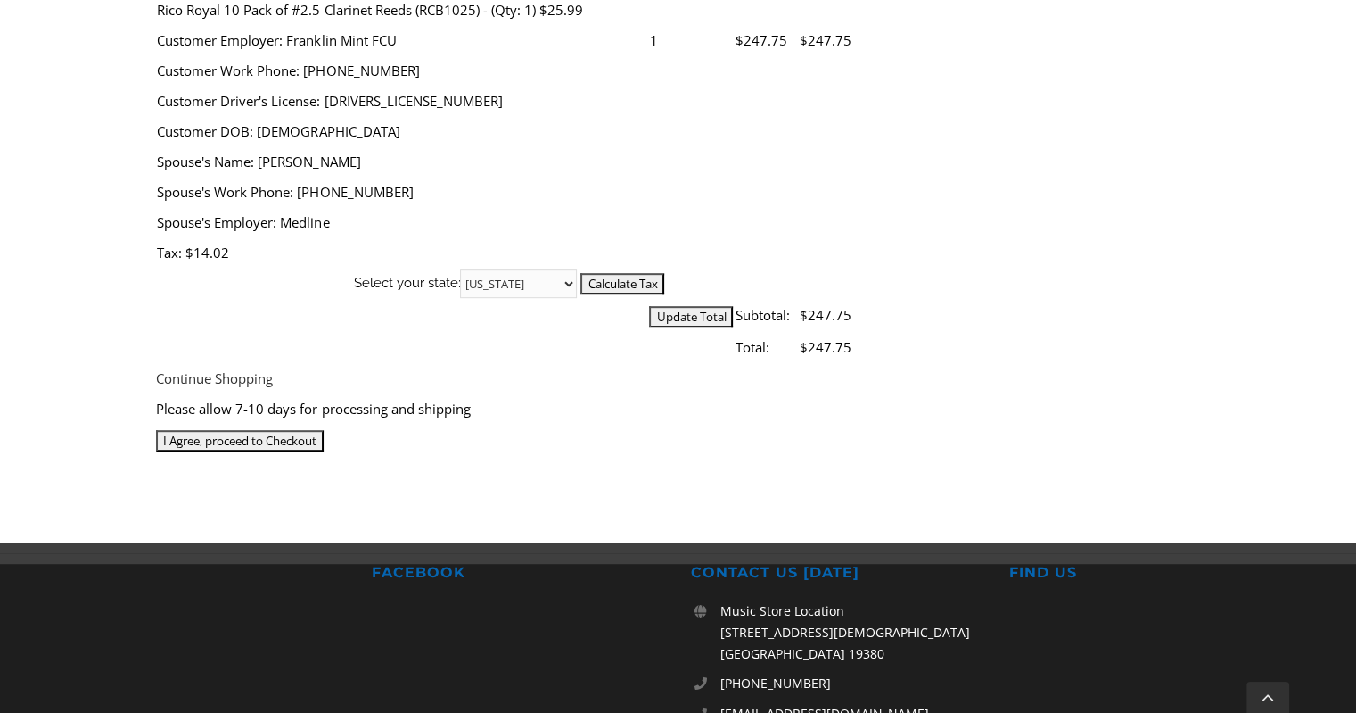
scroll to position [803, 0]
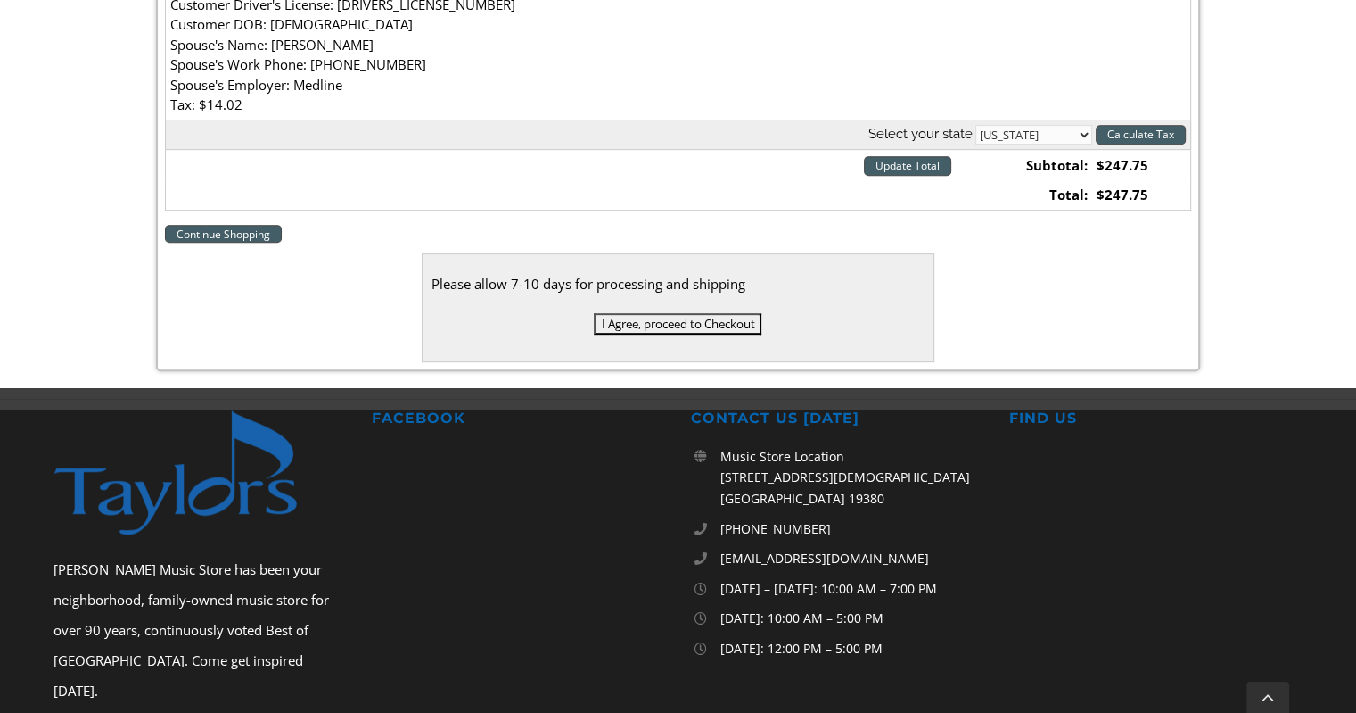
click at [710, 326] on input "I Agree, proceed to Checkout" at bounding box center [678, 323] width 168 height 21
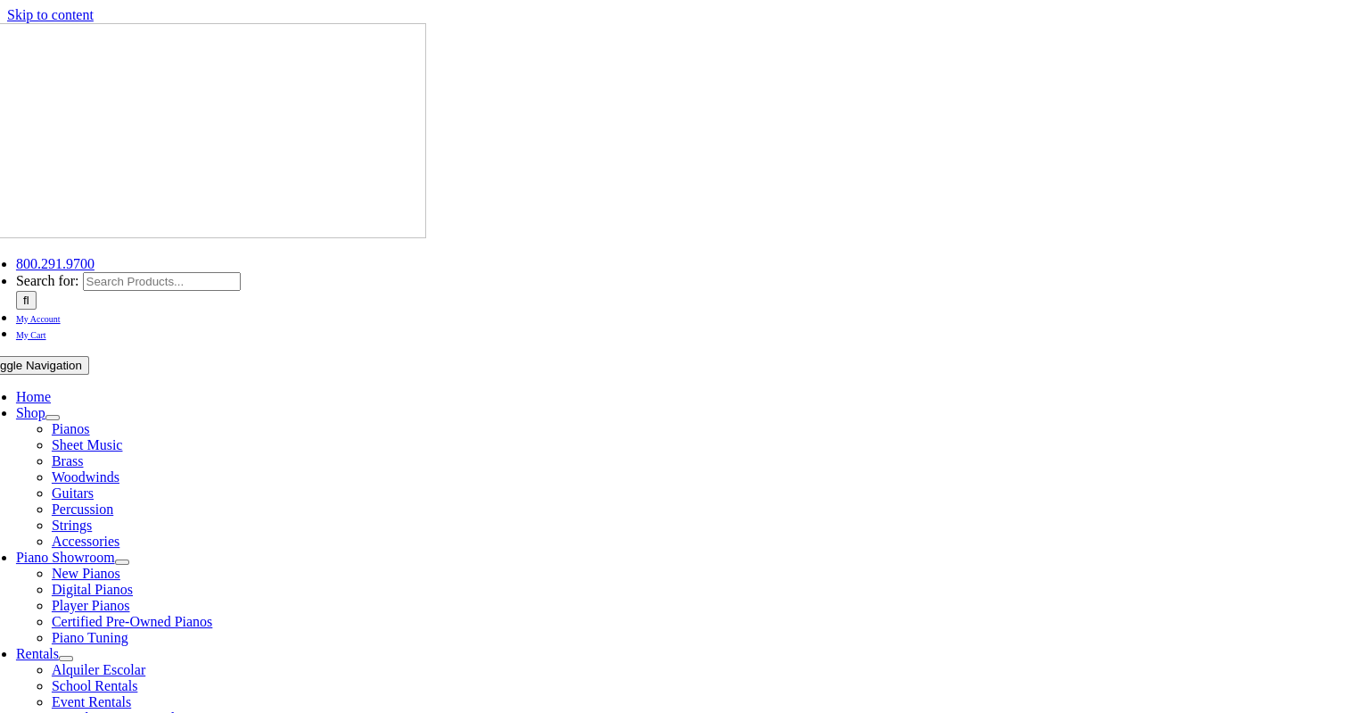
scroll to position [89, 0]
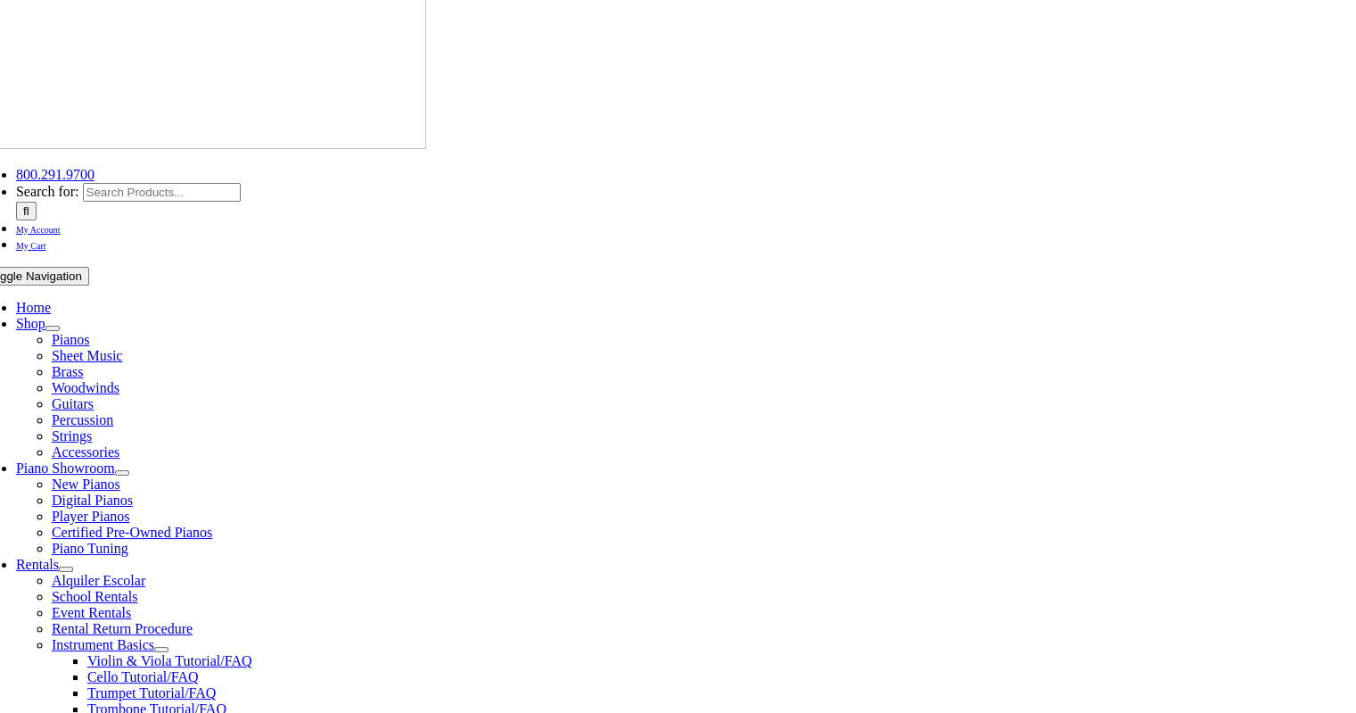
type input "lleon757"
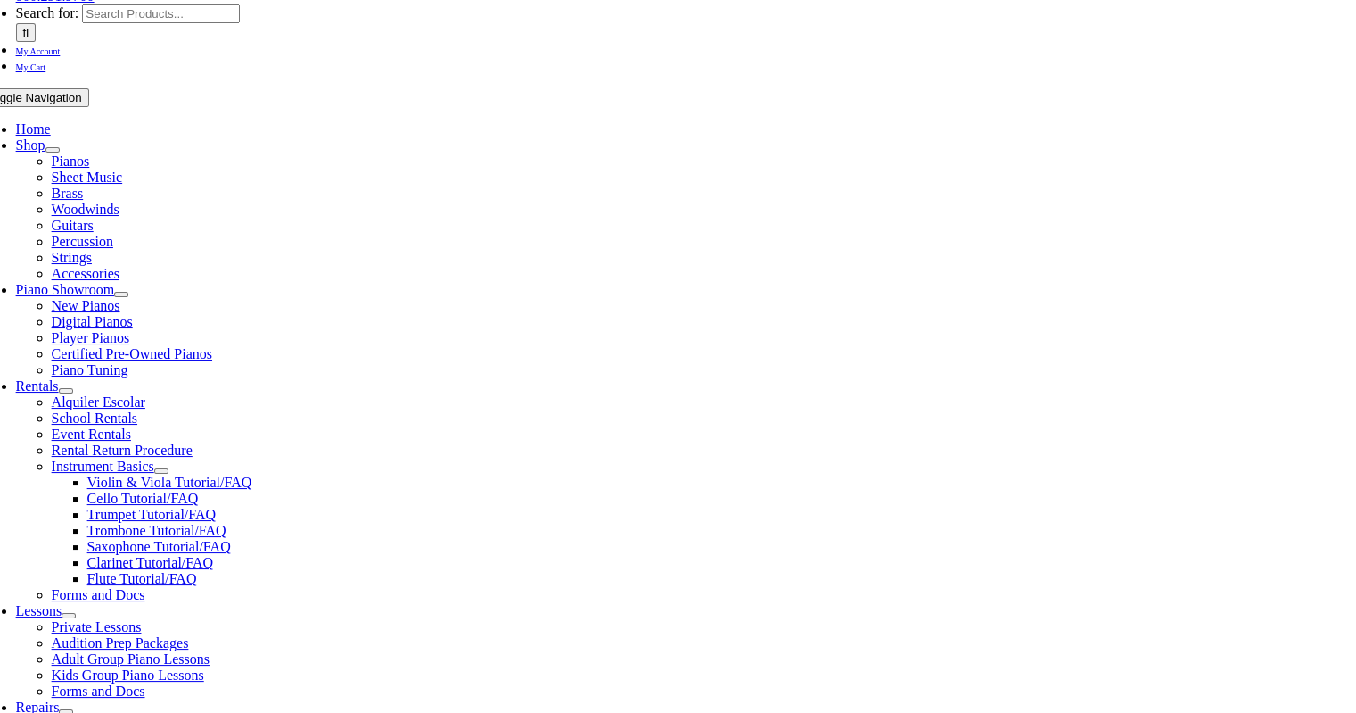
scroll to position [89, 0]
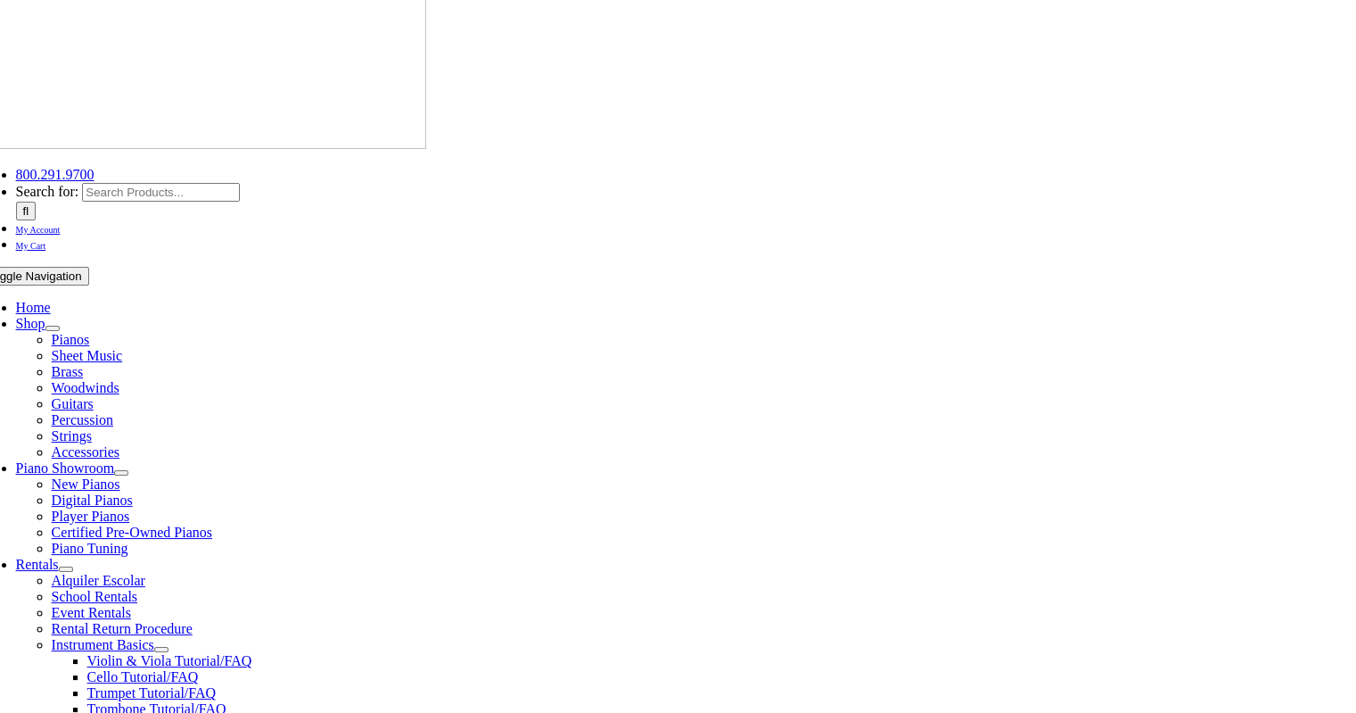
type input "[PERSON_NAME][EMAIL_ADDRESS][DOMAIN_NAME]"
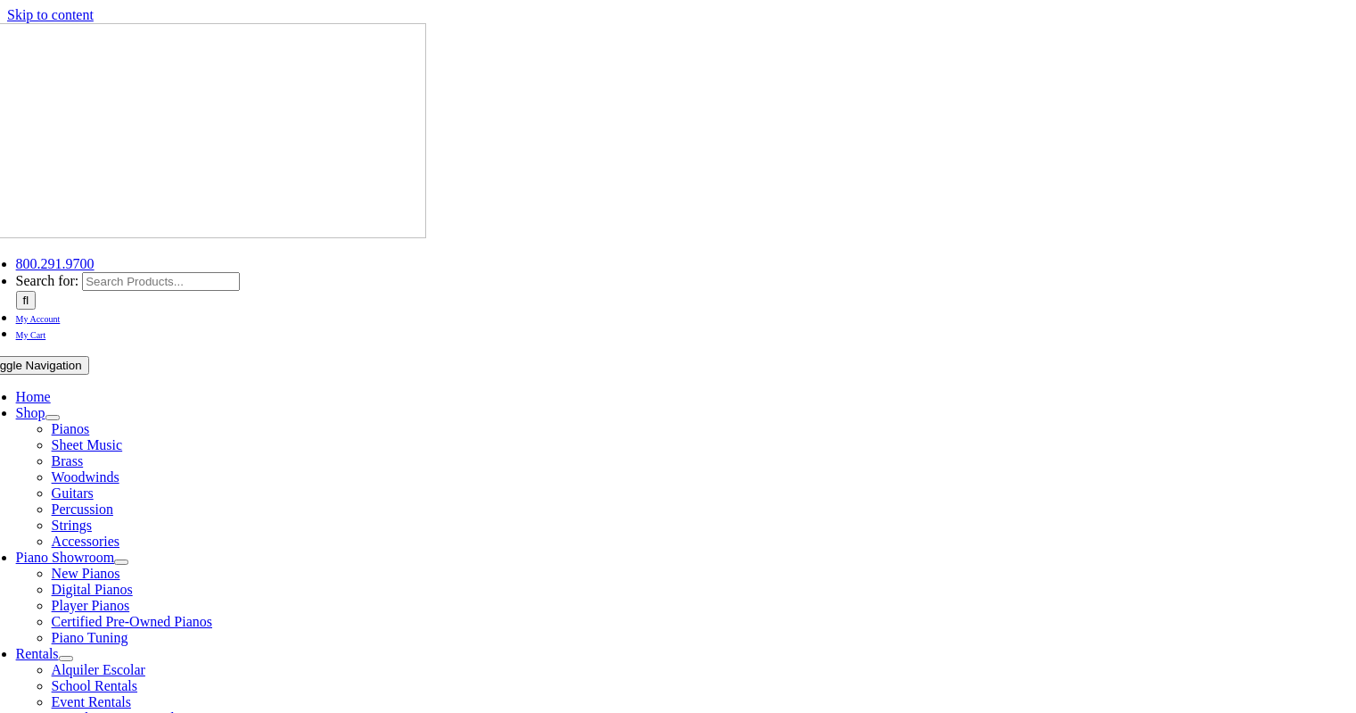
select select
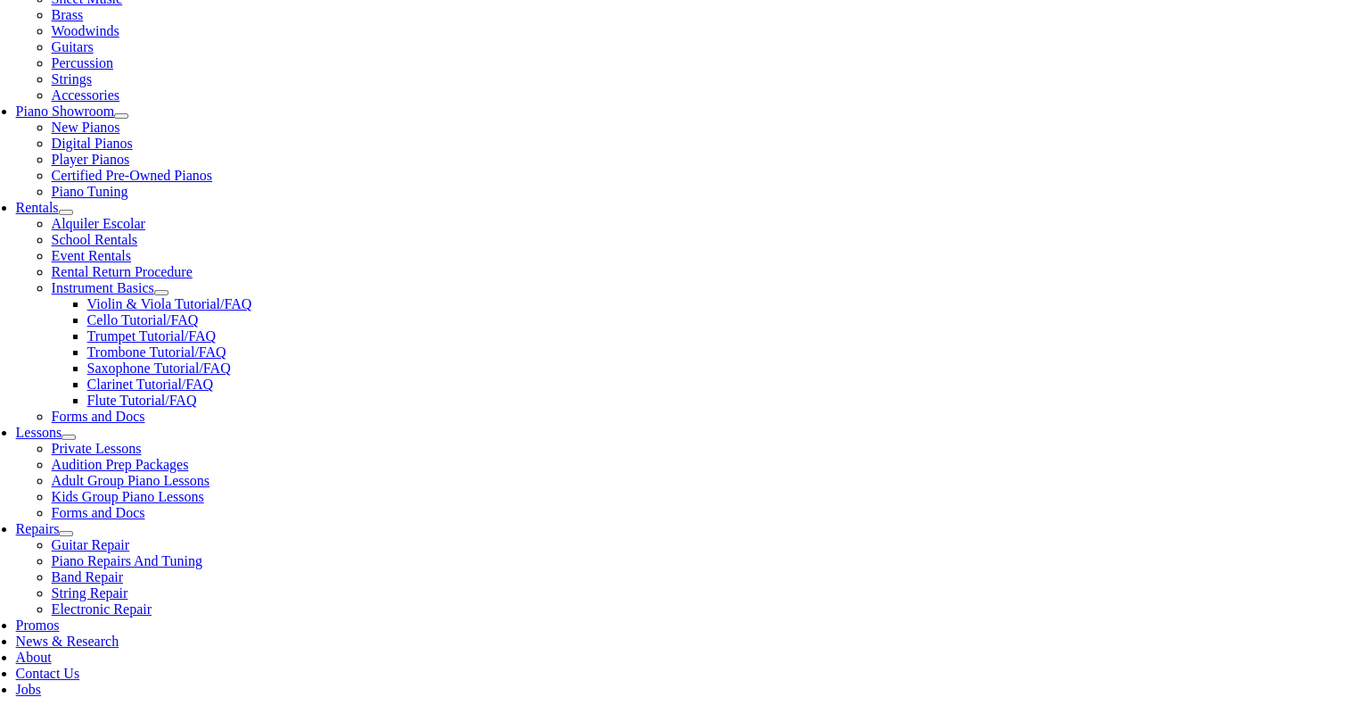
scroll to position [713, 0]
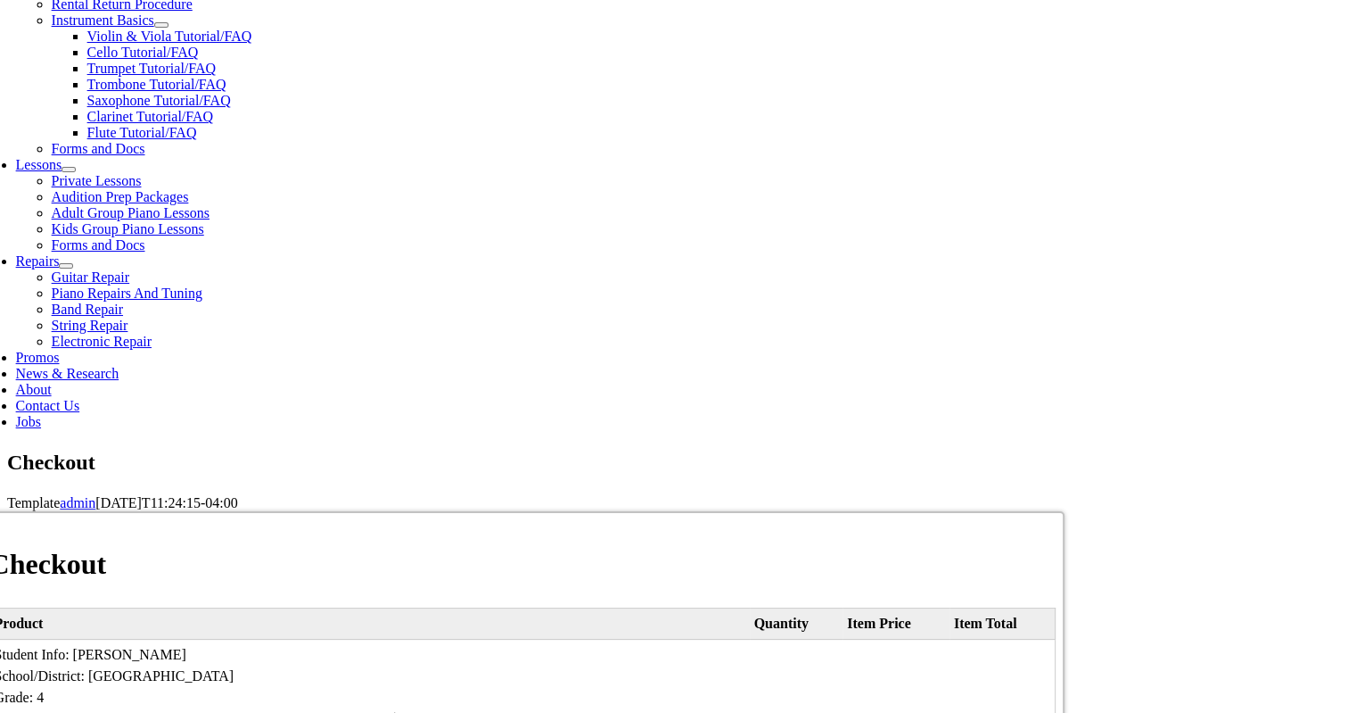
type input "[PERSON_NAME]"
type input "[STREET_ADDRESS]"
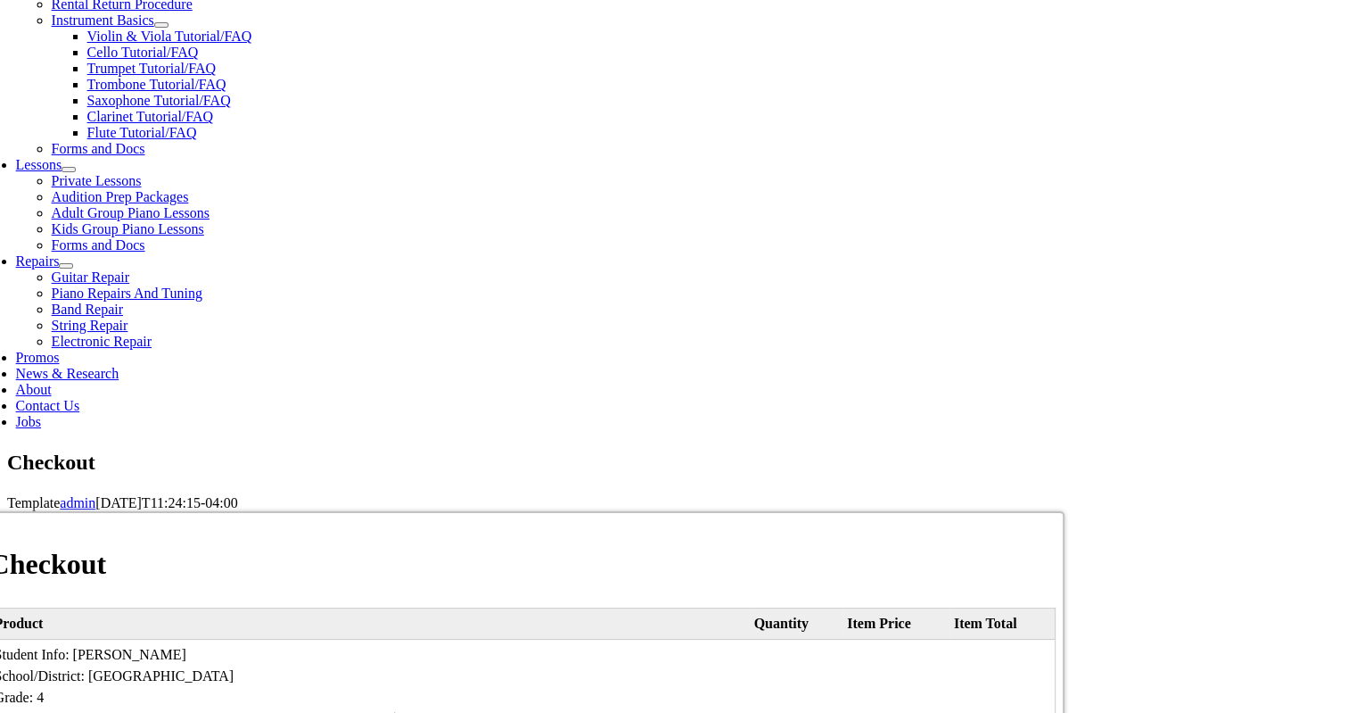
type input "[GEOGRAPHIC_DATA]"
select select "PA"
type input "19363"
select select "visa"
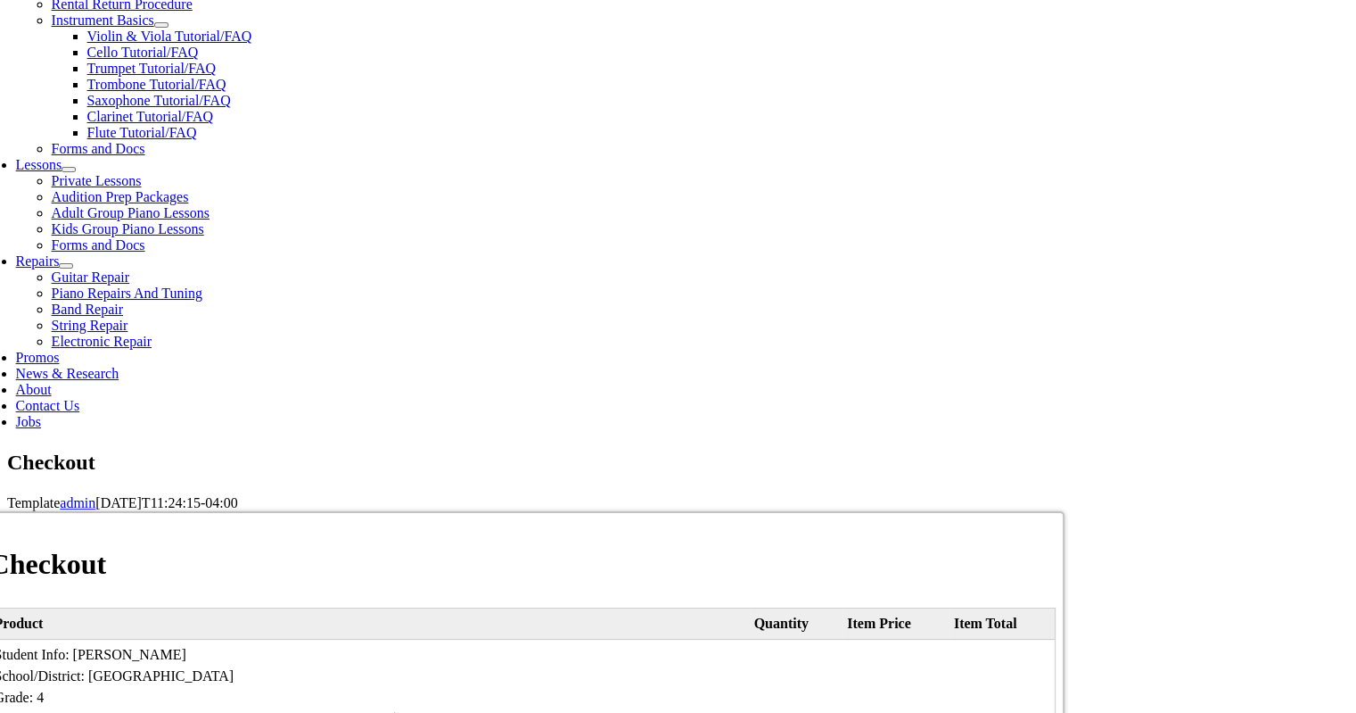
type input "[CREDIT_CARD_NUMBER]"
select select "07"
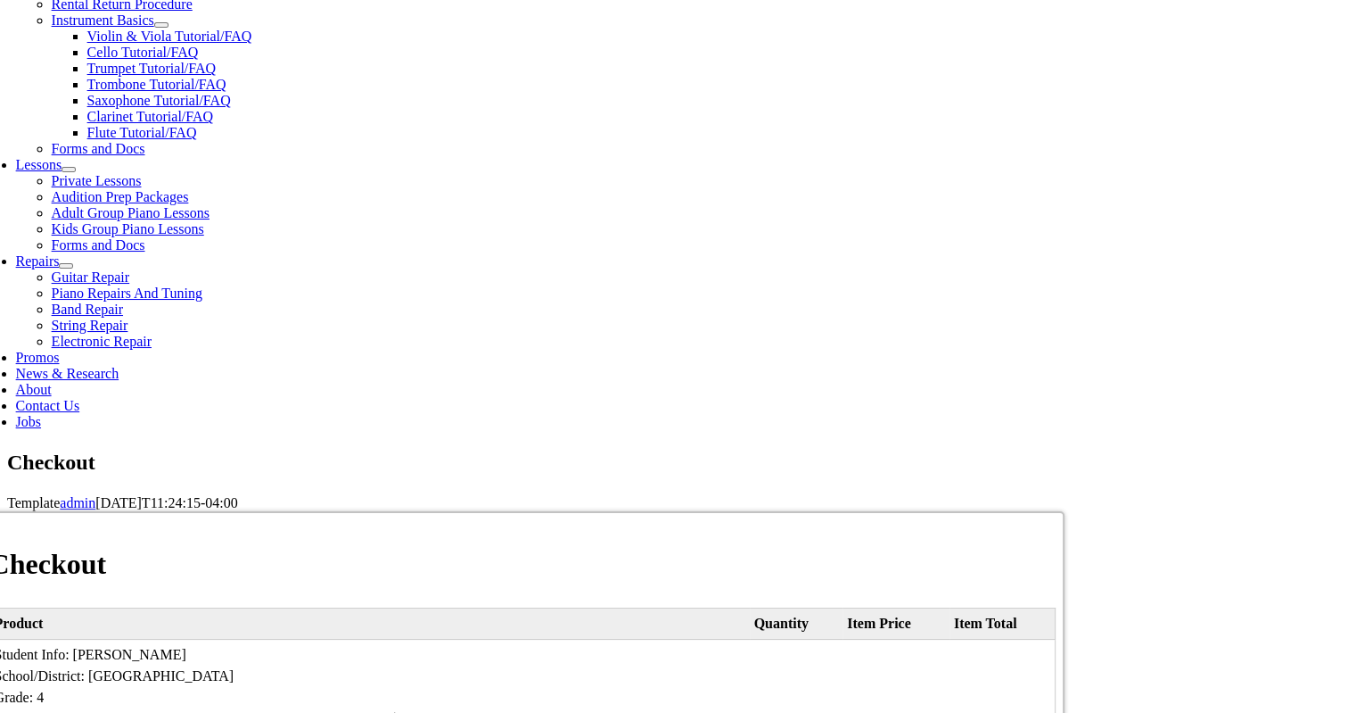
select select "2026"
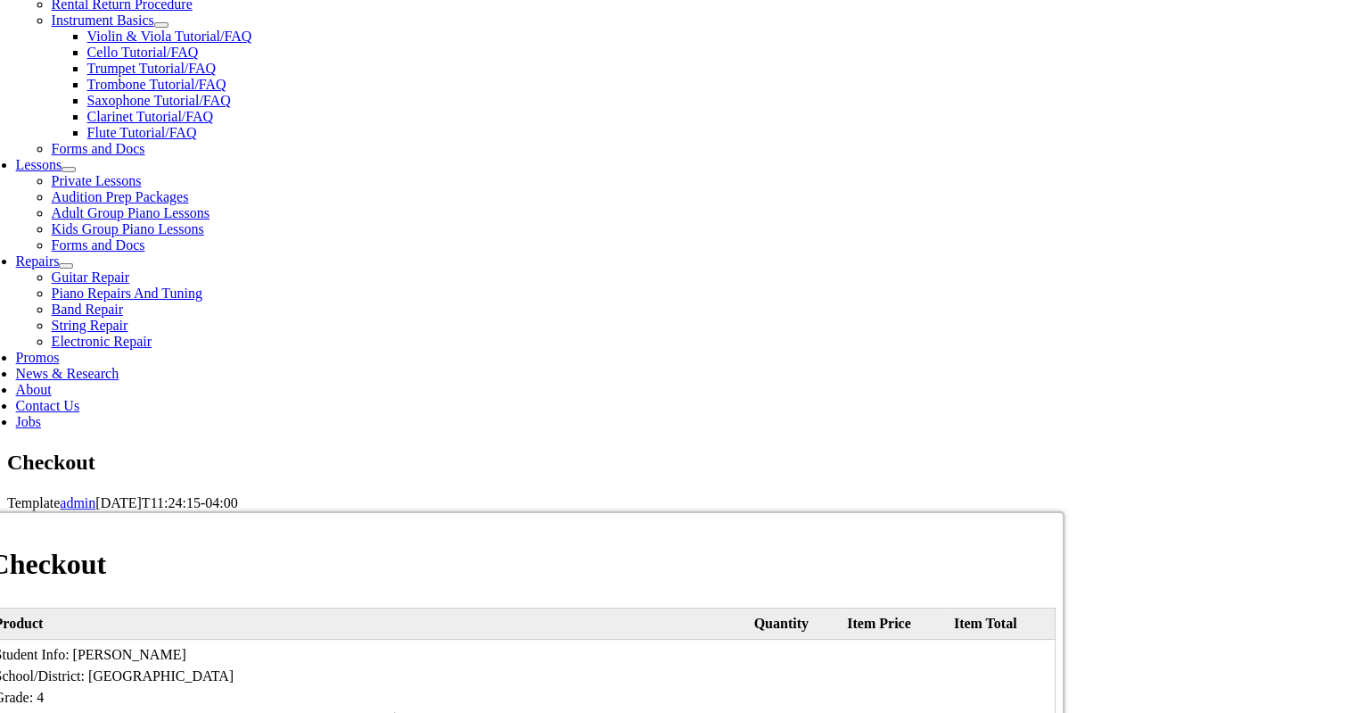
type input "808"
type input "6102099511"
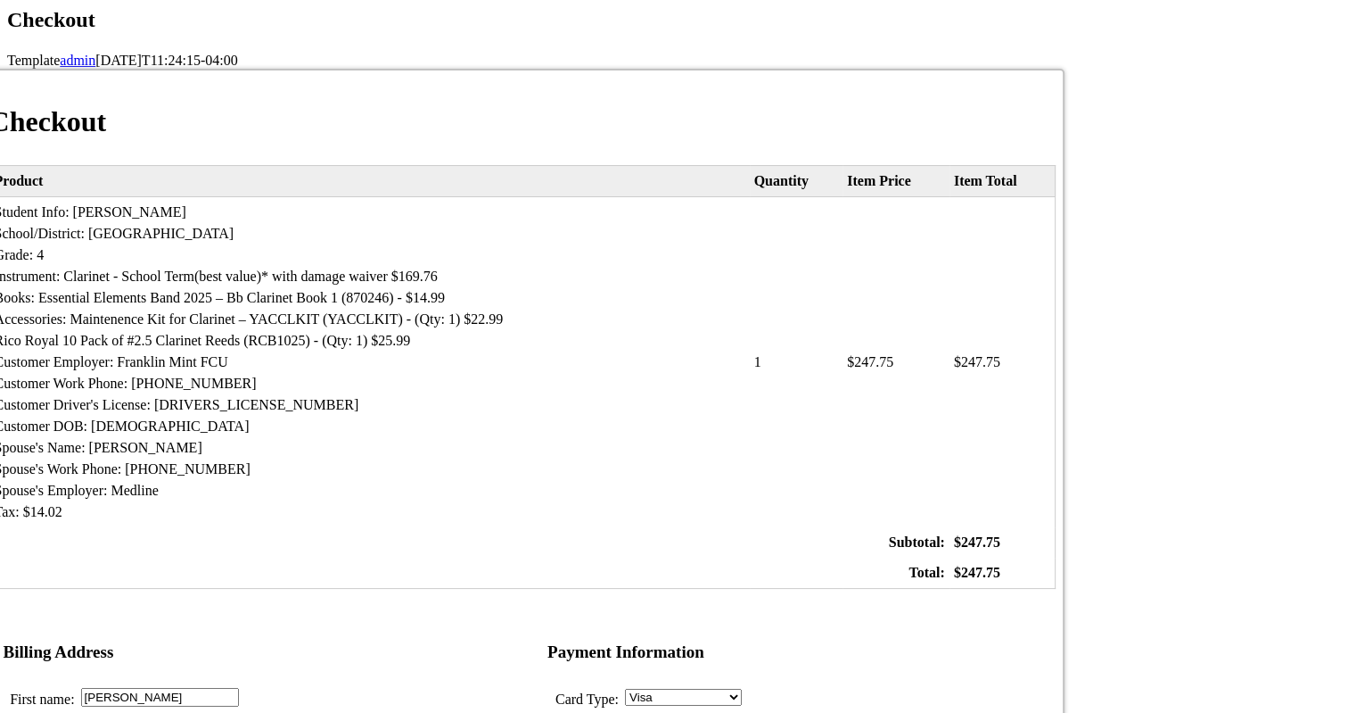
scroll to position [799, 0]
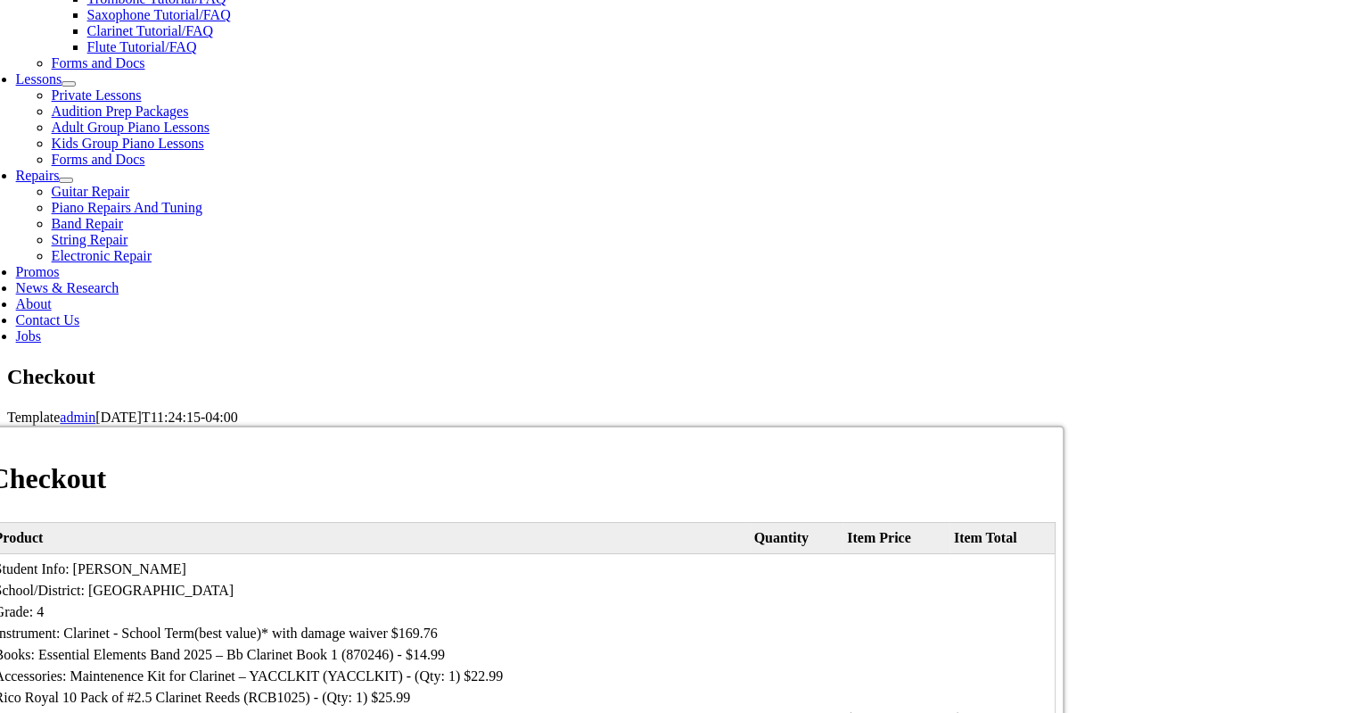
type input "[PERSON_NAME][EMAIL_ADDRESS][DOMAIN_NAME]"
